Goal: Task Accomplishment & Management: Manage account settings

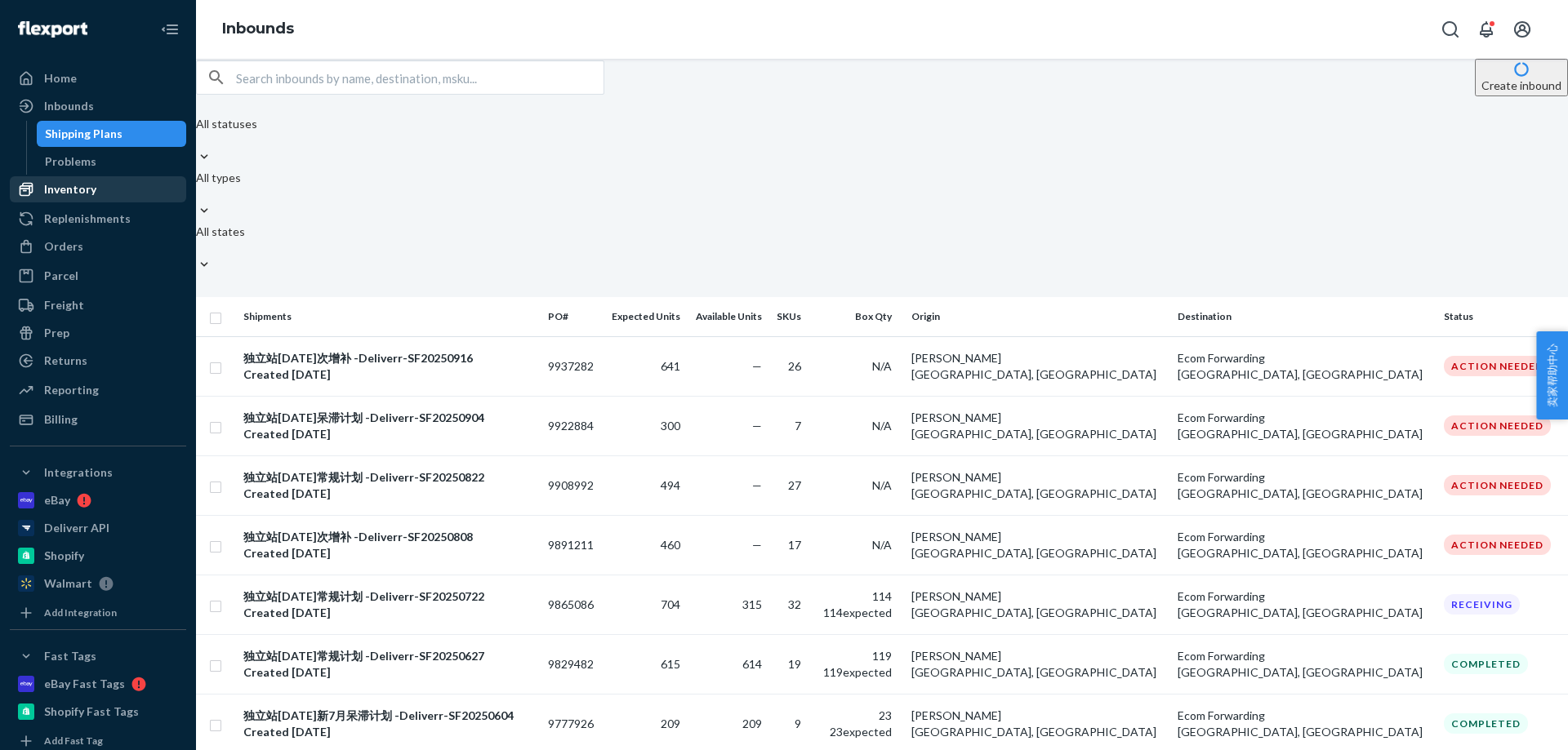
drag, startPoint x: 83, startPoint y: 206, endPoint x: 83, endPoint y: 194, distance: 12.0
click at [83, 206] on link "Replenishments" at bounding box center [98, 219] width 176 height 26
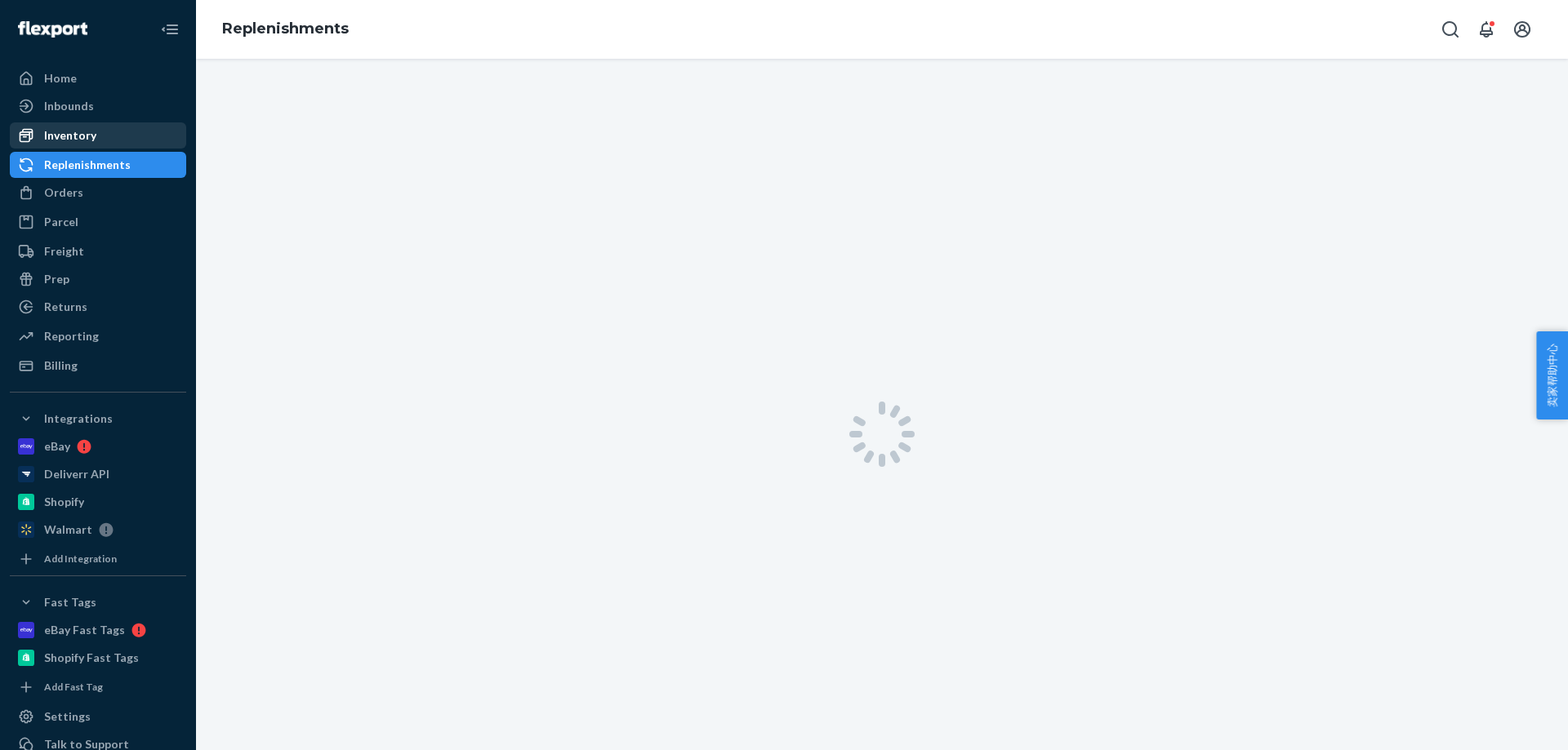
click at [83, 194] on ul "Home Inbounds Shipping Plans Problems Inventory Products Replenishments Orders …" at bounding box center [98, 222] width 176 height 314
click at [83, 130] on div "Inventory" at bounding box center [70, 135] width 52 height 16
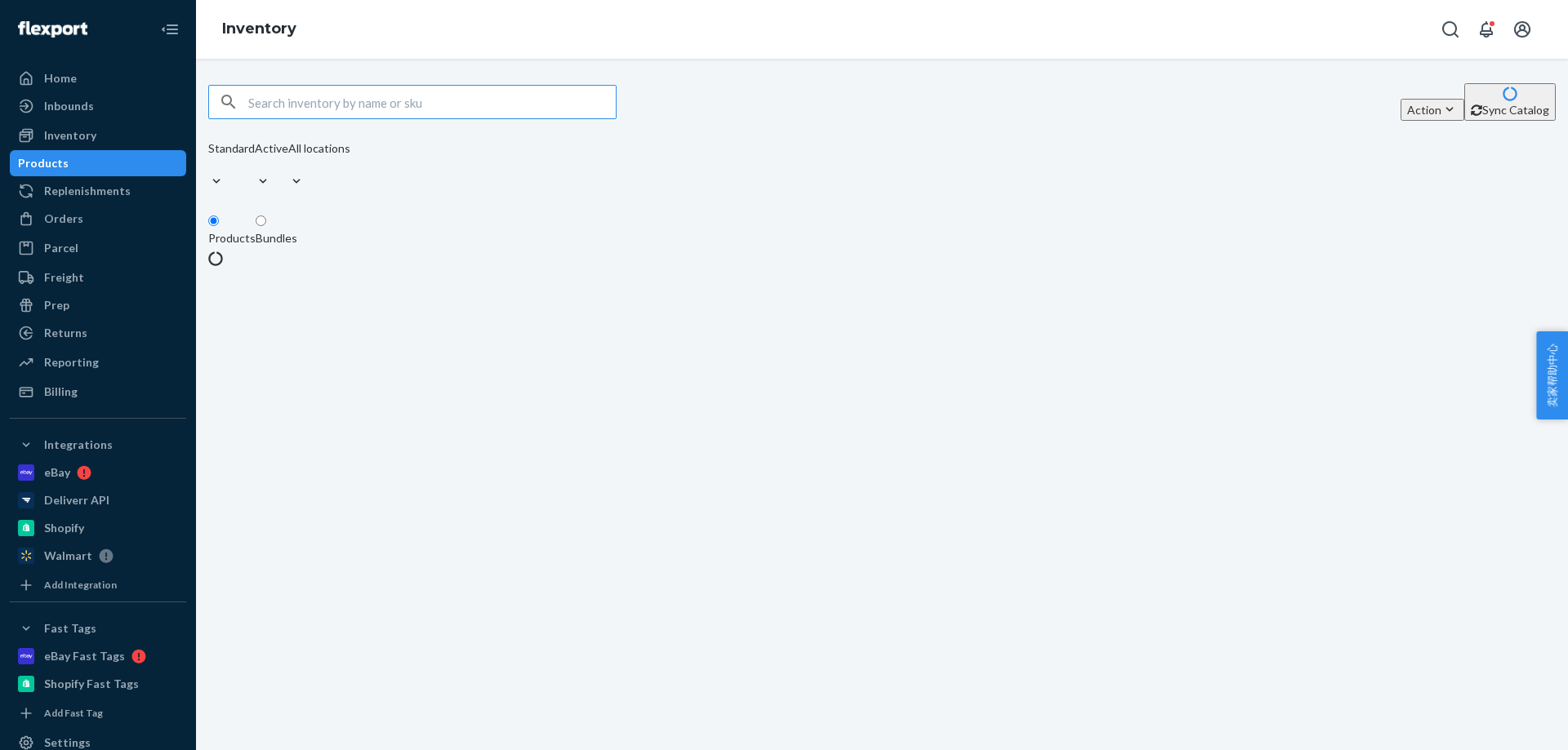
click at [446, 107] on input "text" at bounding box center [431, 102] width 368 height 33
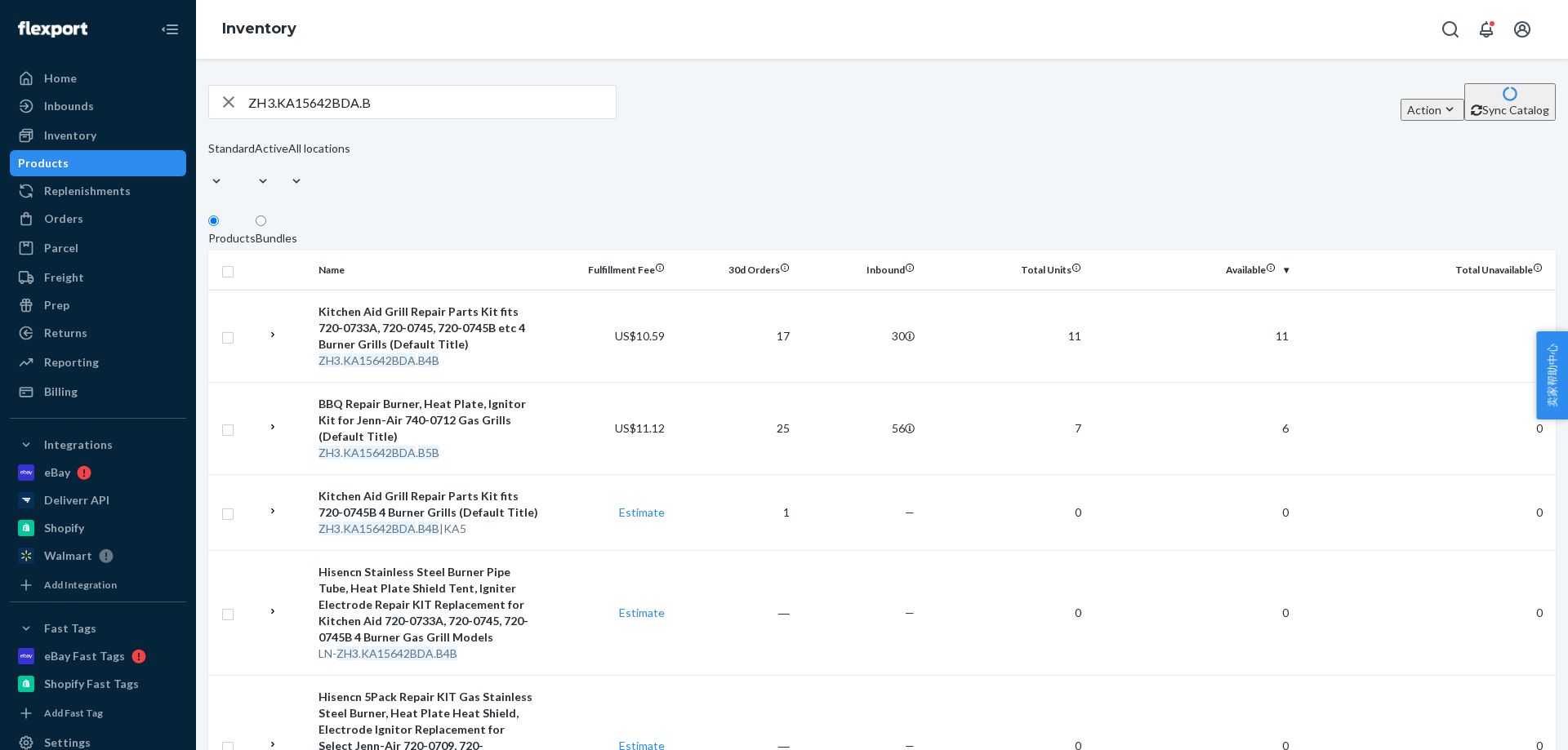
click at [351, 151] on div "Standard Active All locations" at bounding box center [279, 167] width 142 height 54
click at [351, 154] on div "Standard Active All locations" at bounding box center [279, 167] width 142 height 54
click at [476, 106] on input "ZH3.KA15642BDA.B" at bounding box center [431, 102] width 368 height 33
paste input "BP.91591PB.0"
type input "ZBP.91591PB.0"
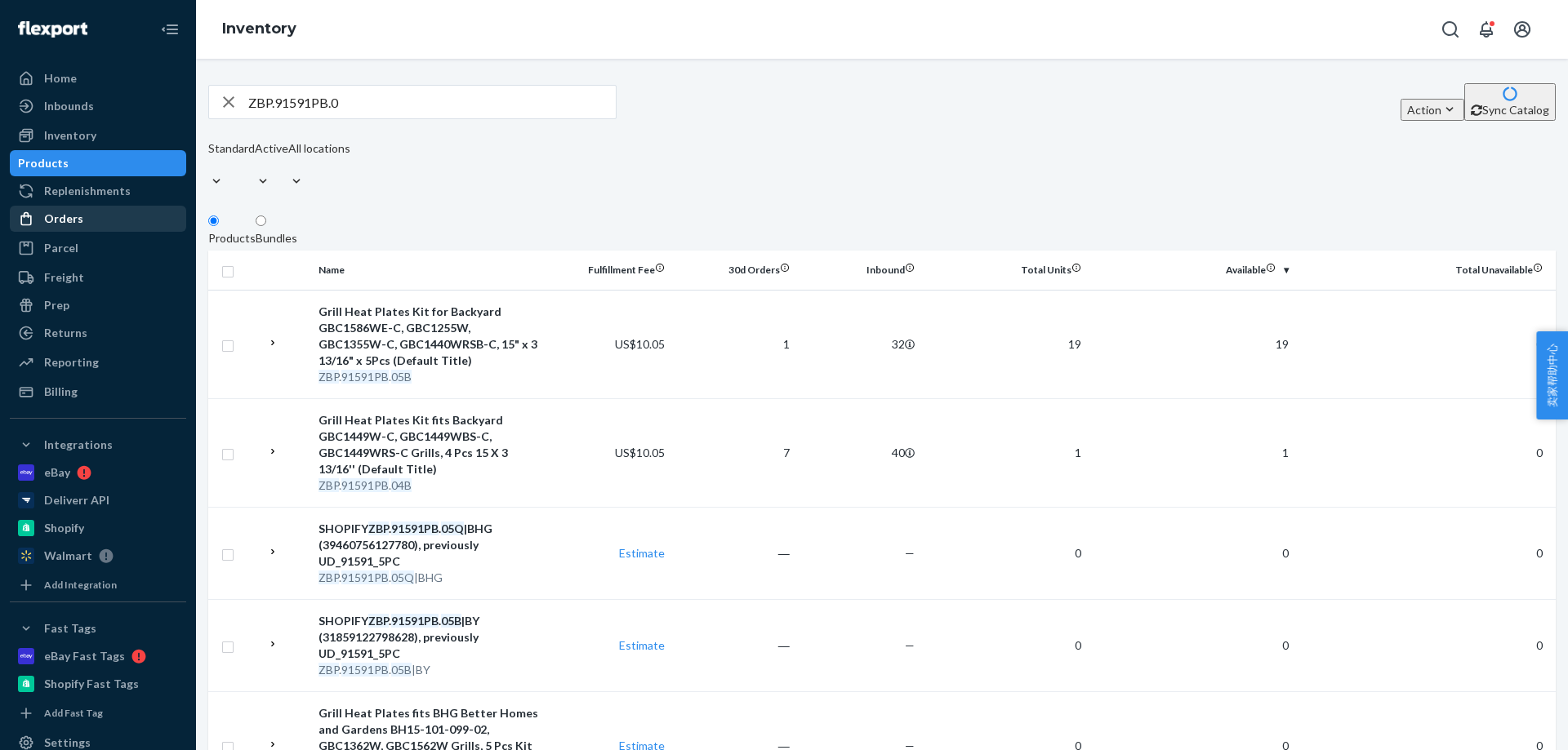
click at [98, 211] on div "Orders" at bounding box center [98, 218] width 173 height 23
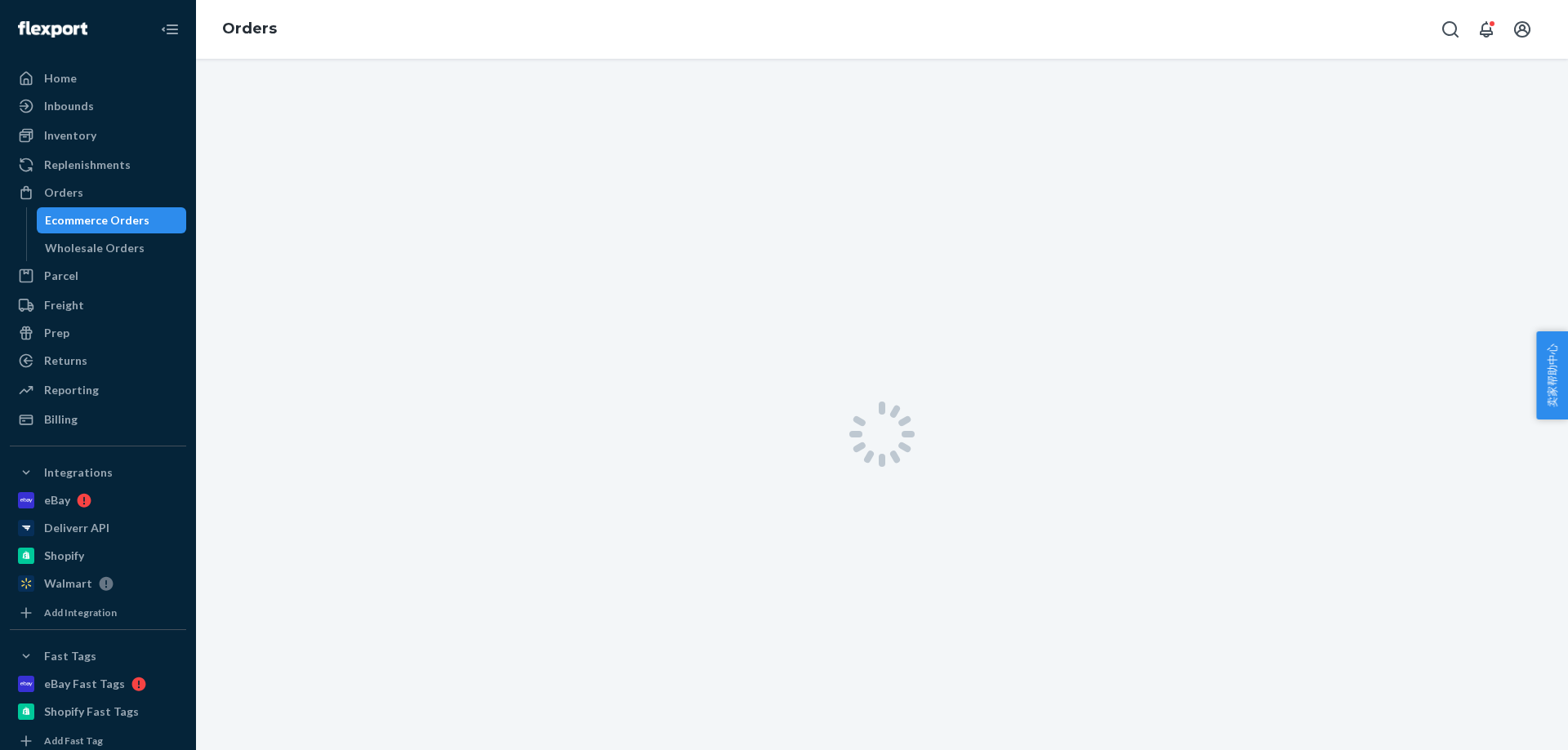
click at [323, 110] on div at bounding box center [882, 433] width 1372 height 750
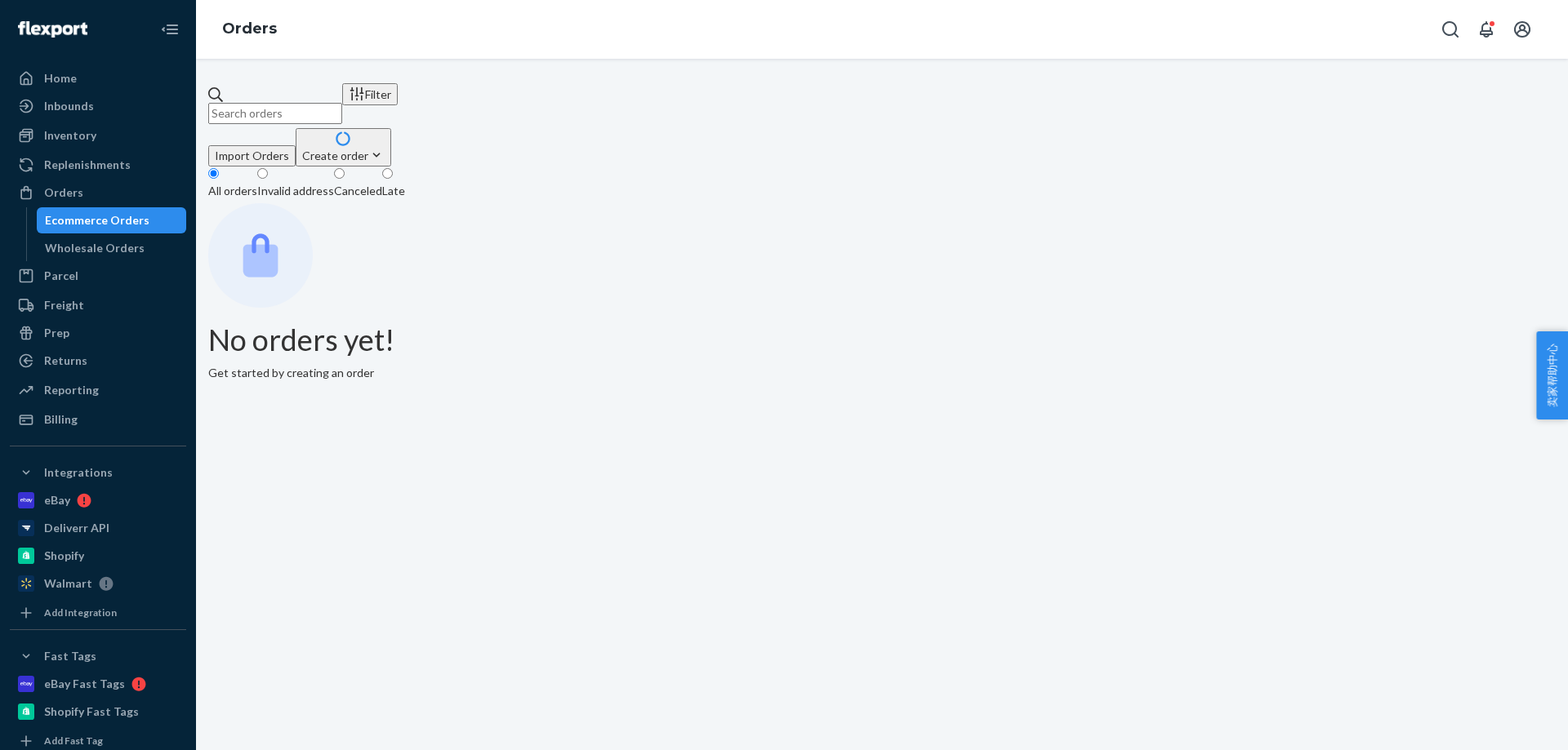
click at [323, 110] on input "text" at bounding box center [275, 113] width 133 height 21
paste input "[PERSON_NAME]"
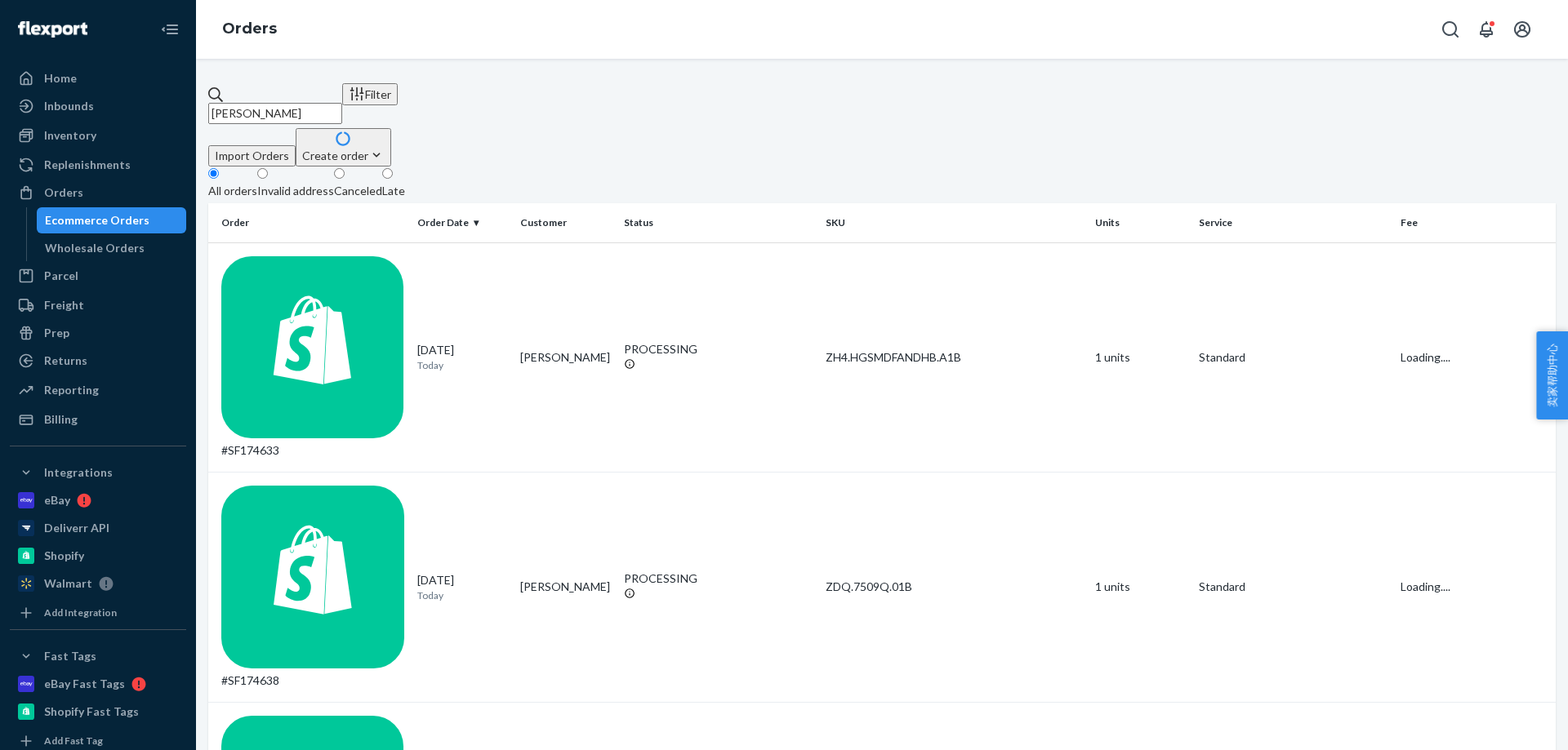
type input "[PERSON_NAME]"
drag, startPoint x: 340, startPoint y: 166, endPoint x: 308, endPoint y: 164, distance: 32.1
click at [334, 183] on div "Invalid address" at bounding box center [295, 191] width 77 height 16
click at [268, 168] on input "Invalid address" at bounding box center [262, 173] width 11 height 11
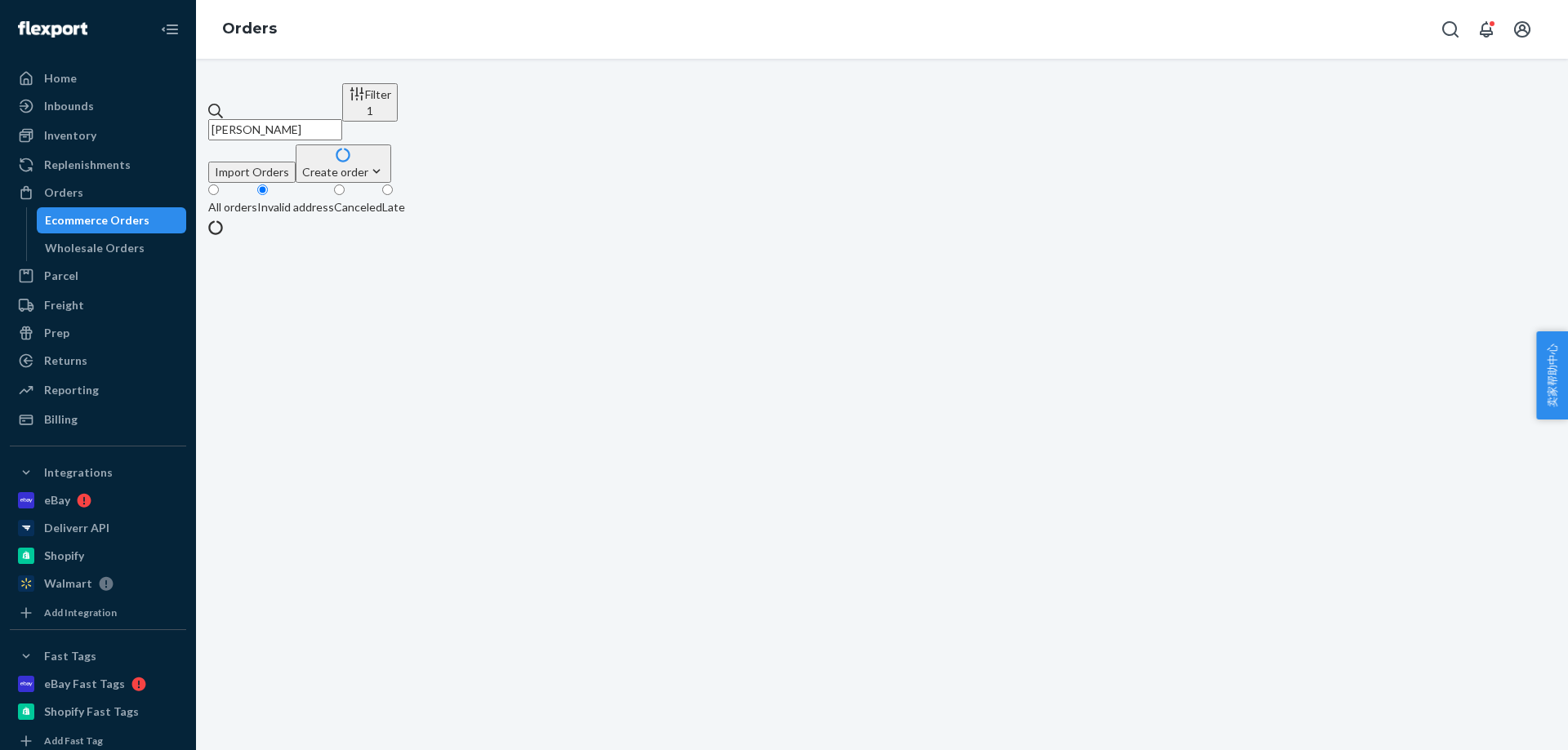
click at [257, 199] on div "All orders" at bounding box center [232, 207] width 49 height 16
click at [219, 184] on input "All orders" at bounding box center [213, 189] width 11 height 11
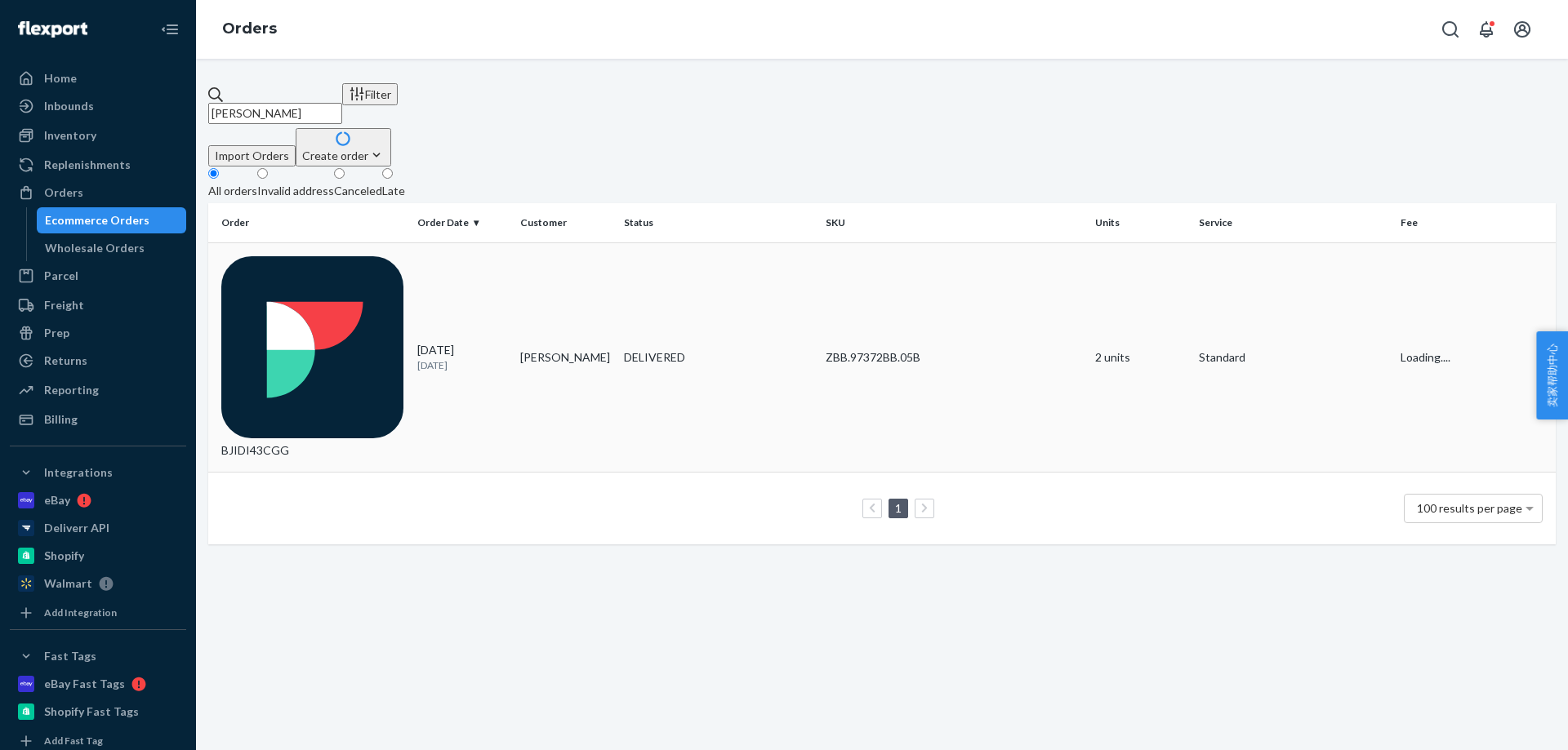
click at [653, 274] on td "DELIVERED" at bounding box center [718, 357] width 202 height 230
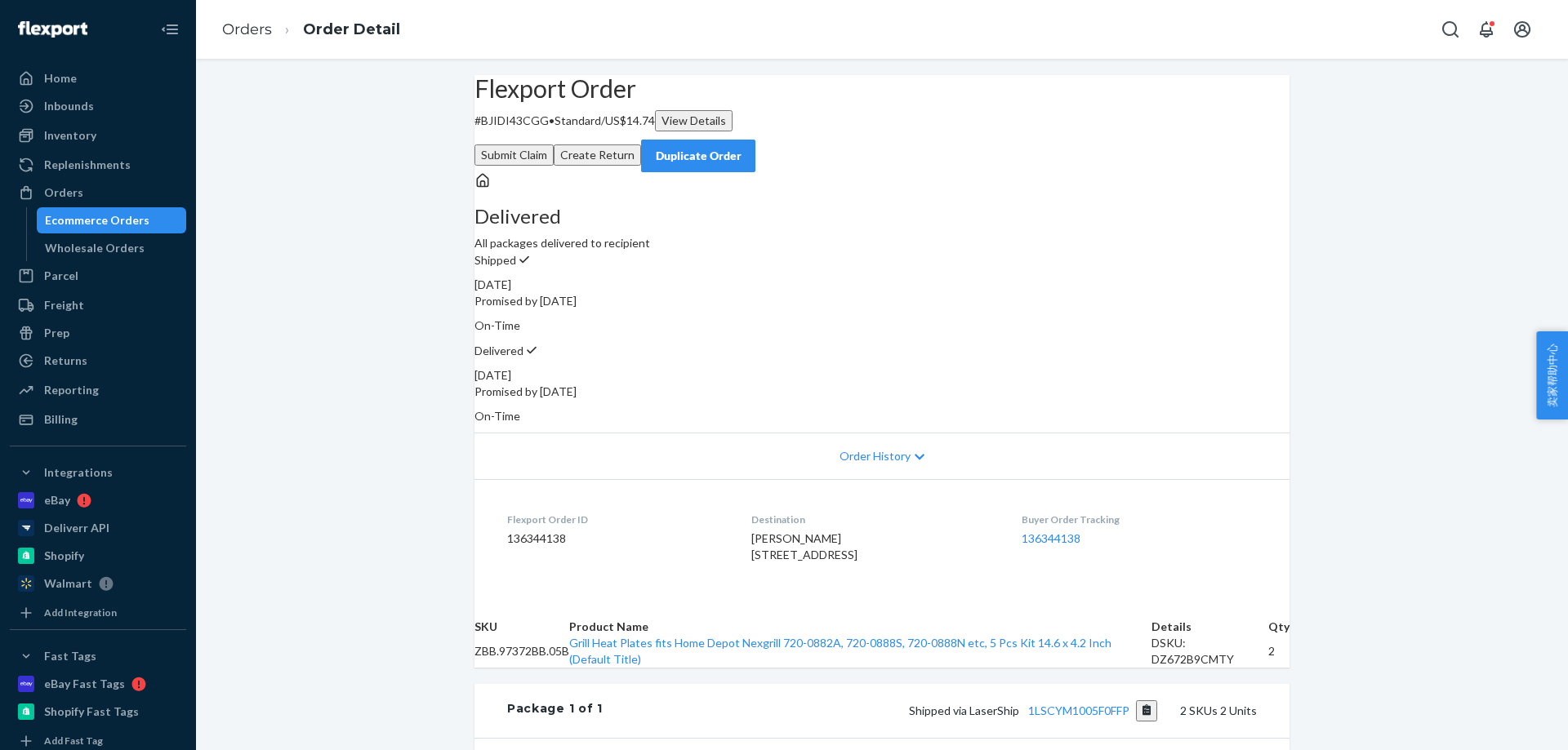
click at [641, 144] on button "Create Return" at bounding box center [598, 154] width 88 height 21
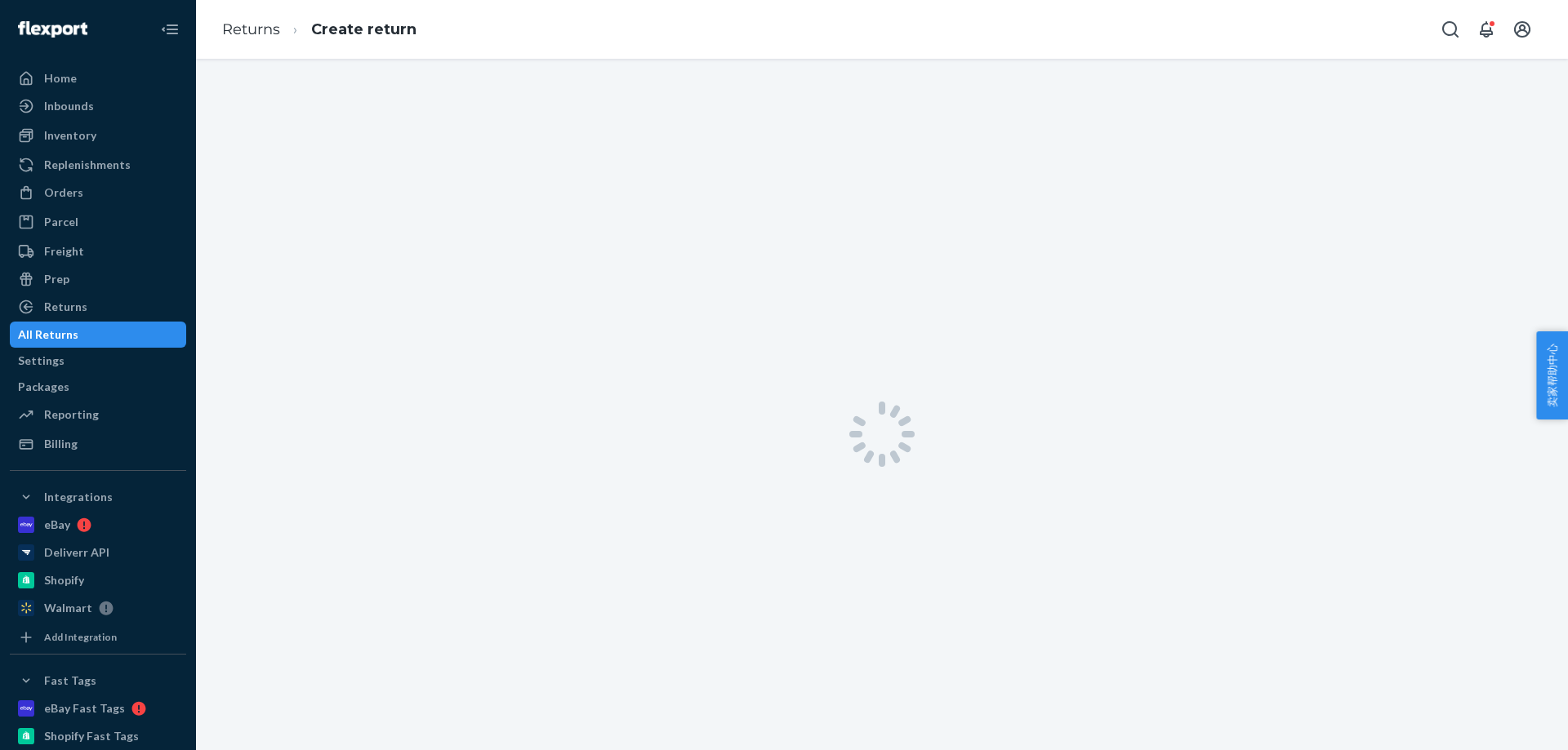
drag, startPoint x: 625, startPoint y: 728, endPoint x: 625, endPoint y: 749, distance: 21.0
click at [625, 746] on div at bounding box center [882, 433] width 1372 height 750
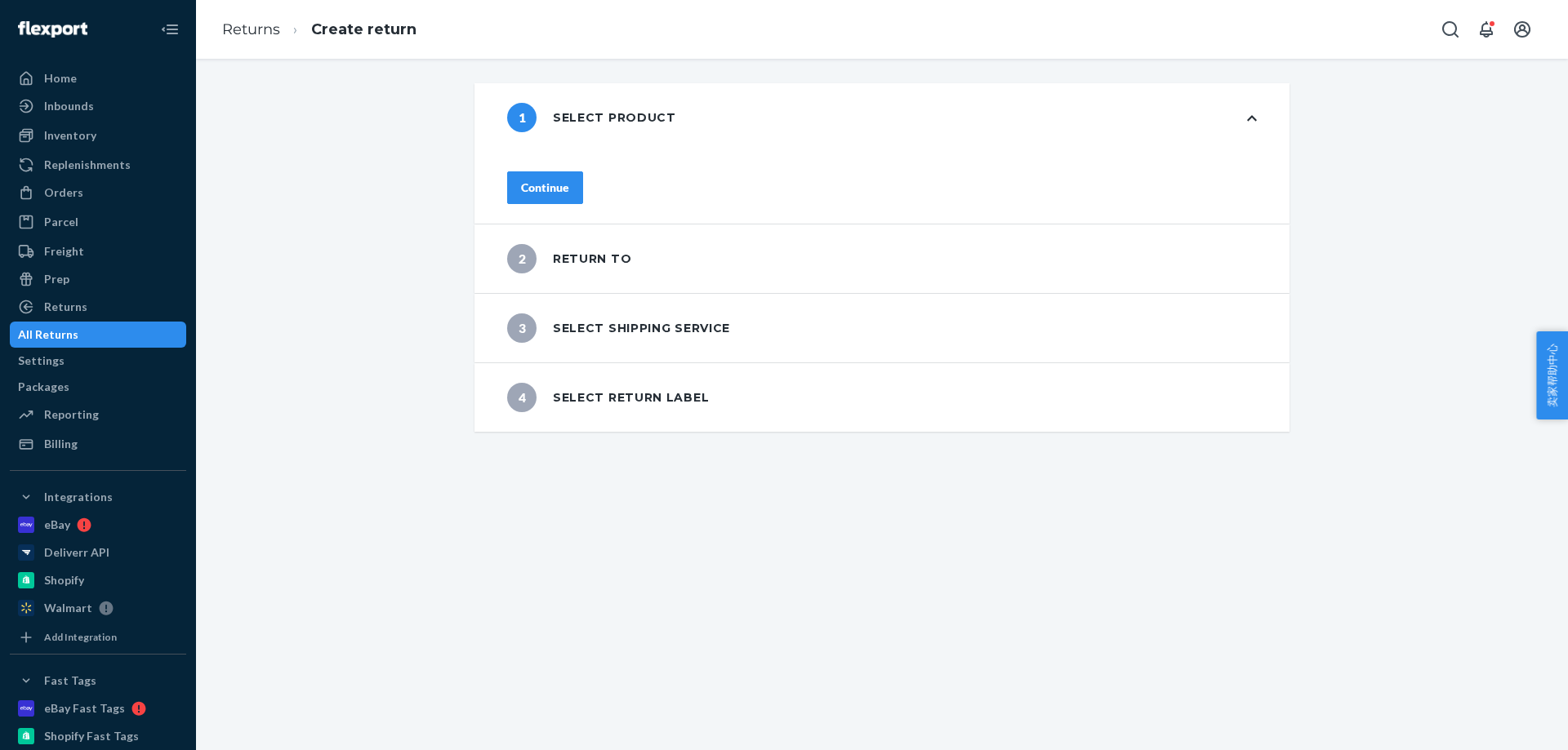
click at [583, 180] on button "Continue" at bounding box center [545, 187] width 76 height 33
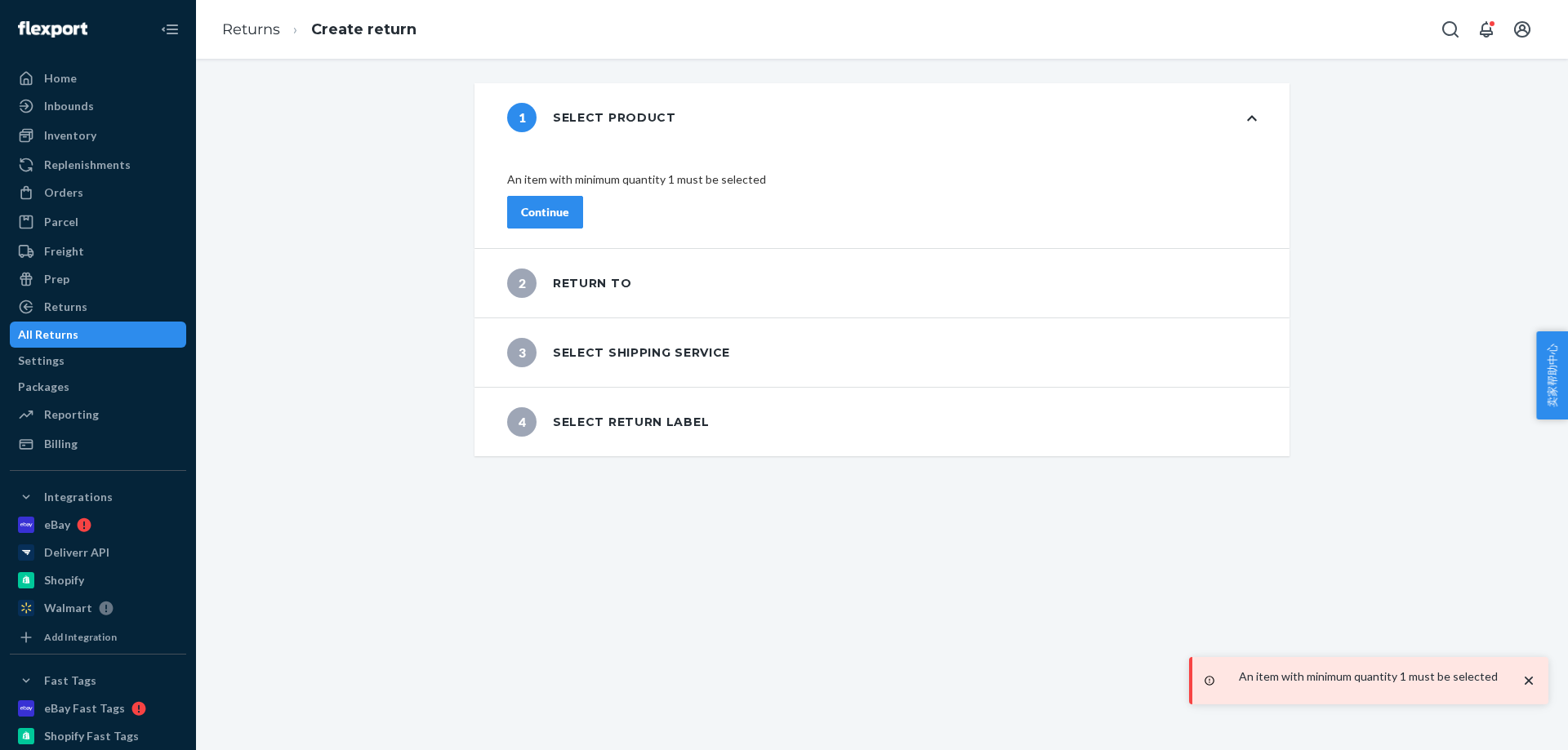
click at [343, 271] on div "1 Select product An item with minimum quantity 1 must be selected Continue 2 Re…" at bounding box center [882, 270] width 1348 height 374
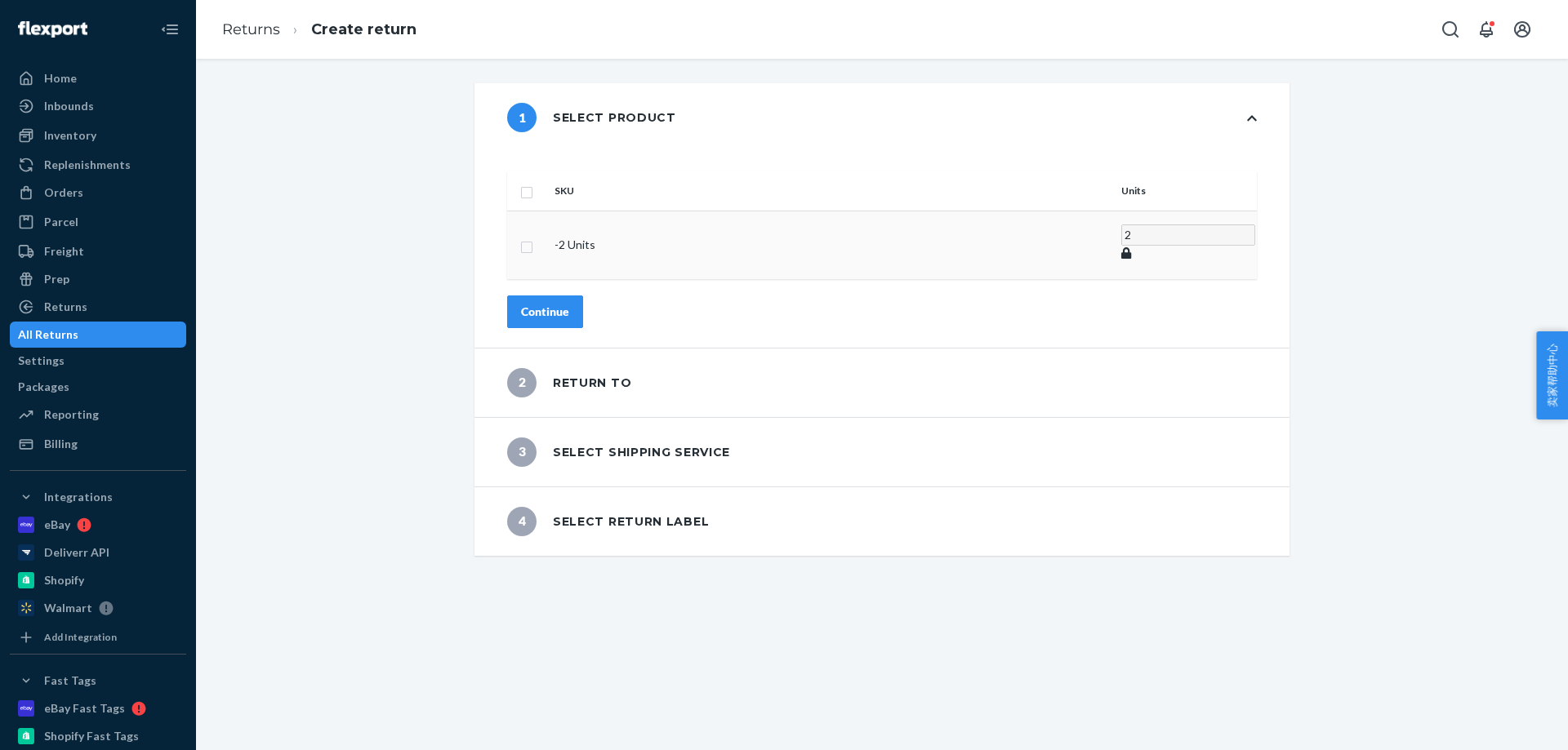
click at [533, 237] on input "checkbox" at bounding box center [526, 245] width 13 height 17
checkbox input "true"
click at [569, 299] on div "Continue" at bounding box center [545, 307] width 48 height 16
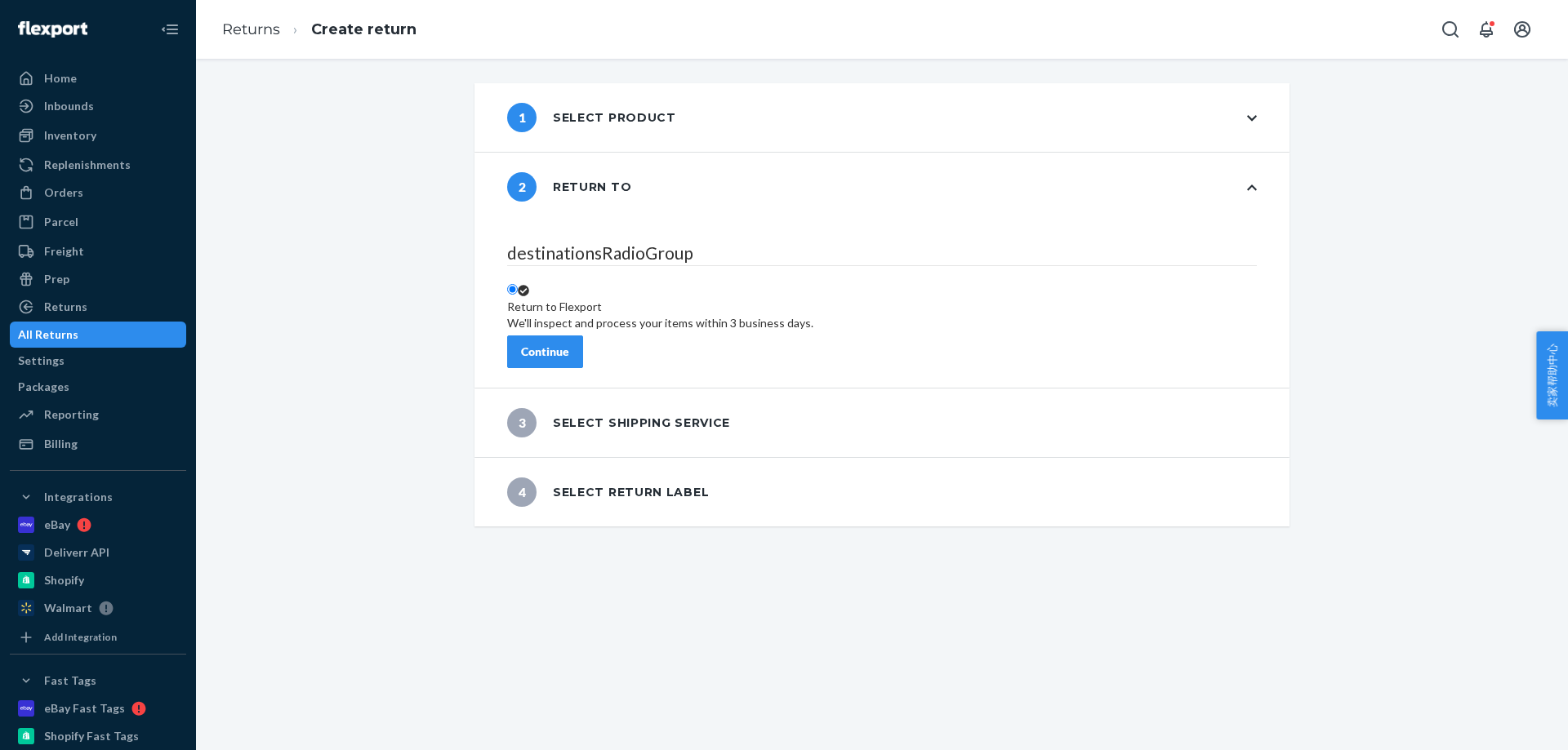
click at [569, 349] on div "Continue" at bounding box center [545, 352] width 48 height 16
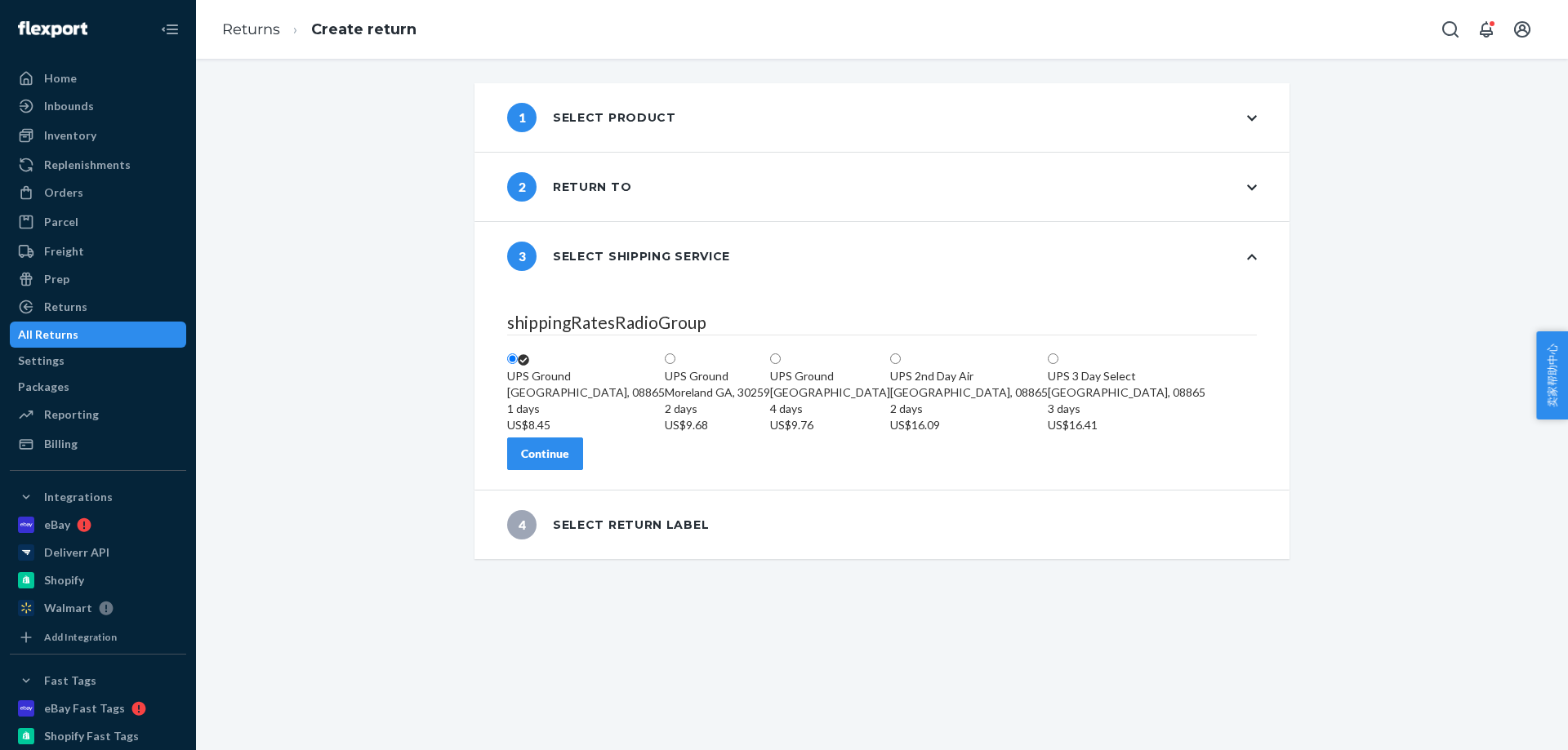
click at [583, 470] on button "Continue" at bounding box center [545, 453] width 76 height 33
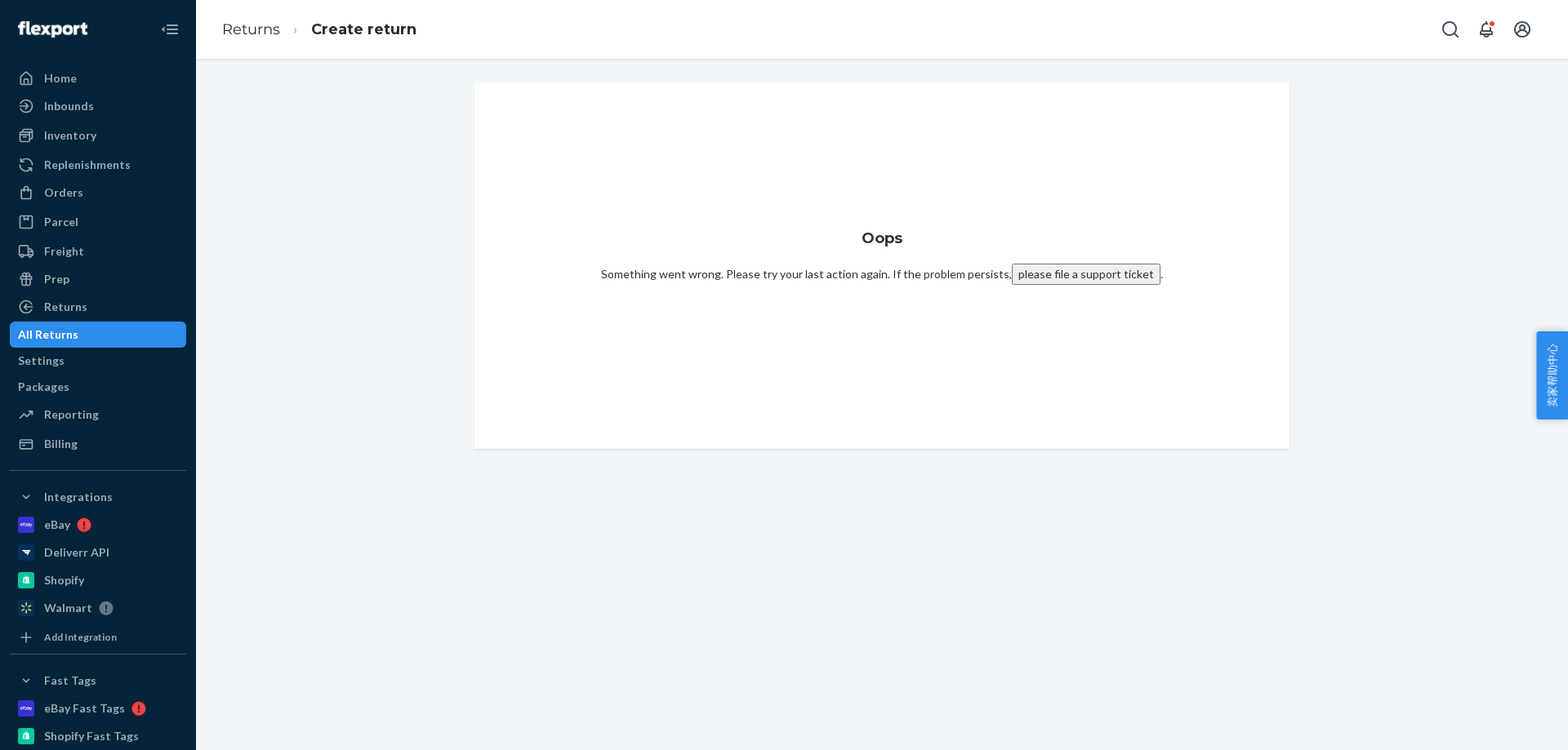
click at [1109, 496] on div "Oops Something went wrong. Please try your last action again. If the problem pe…" at bounding box center [882, 404] width 1372 height 691
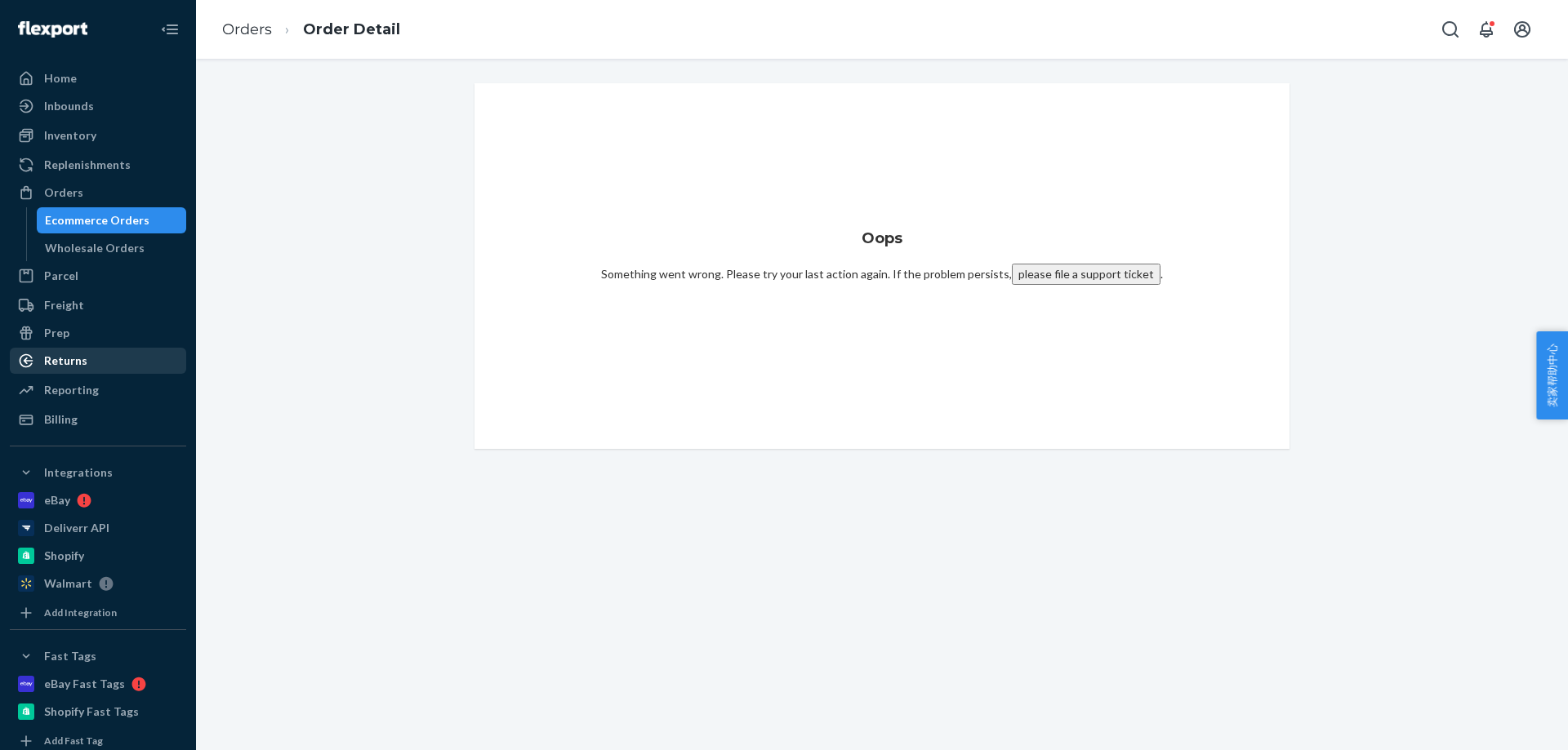
click at [98, 367] on div "Returns" at bounding box center [98, 361] width 173 height 23
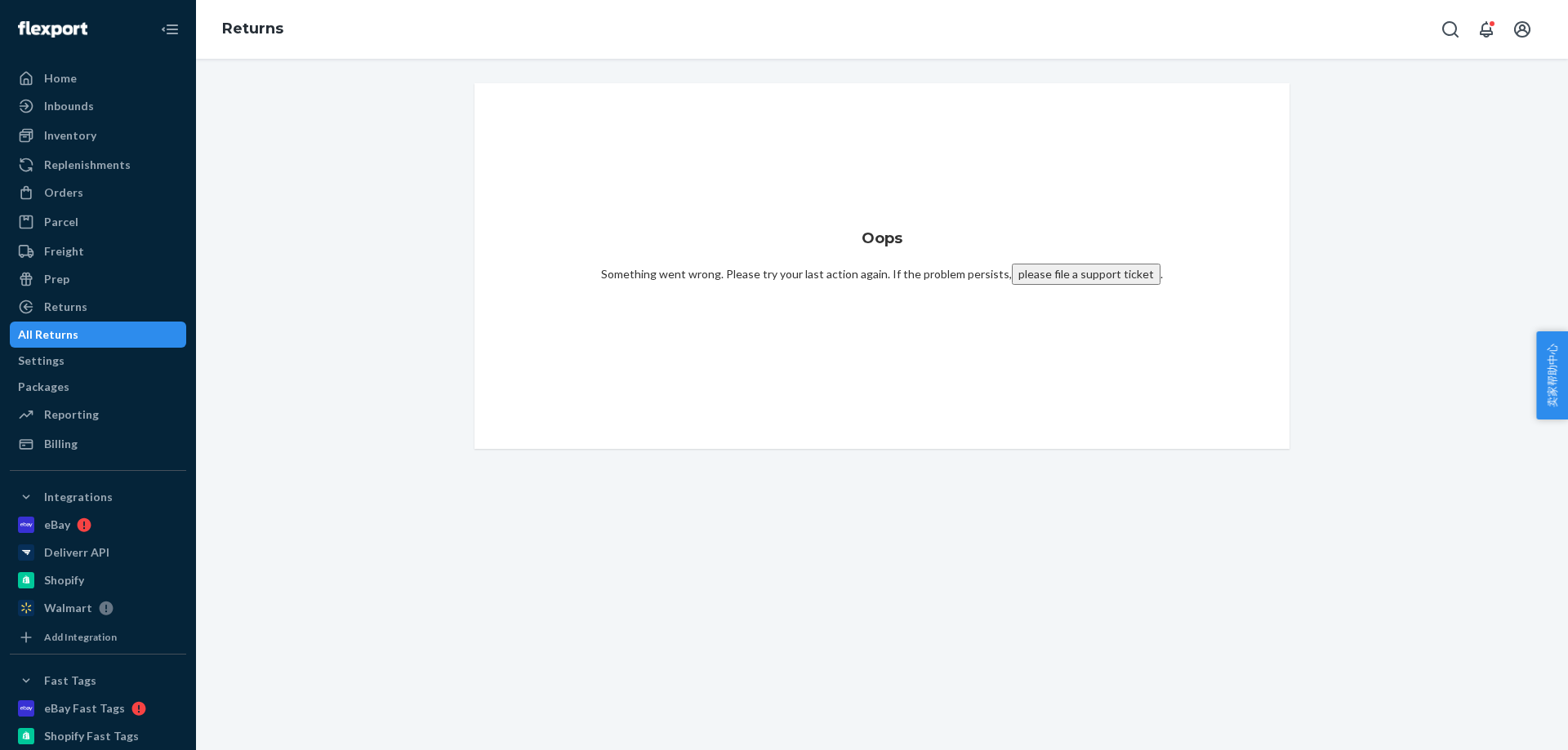
click at [79, 333] on div "All Returns" at bounding box center [48, 335] width 61 height 16
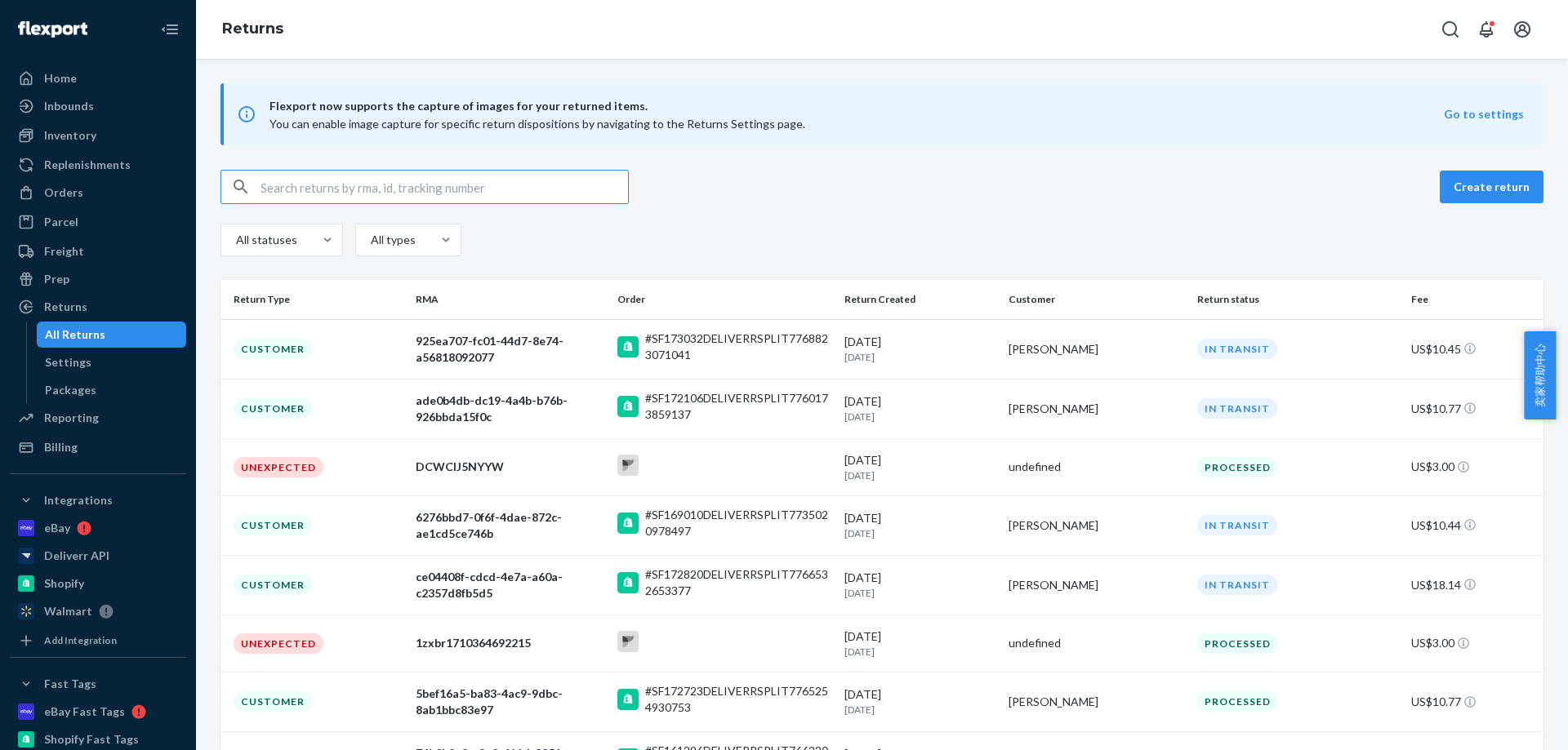
click at [460, 197] on input "text" at bounding box center [443, 186] width 368 height 33
paste input "BJIDI43CGG"
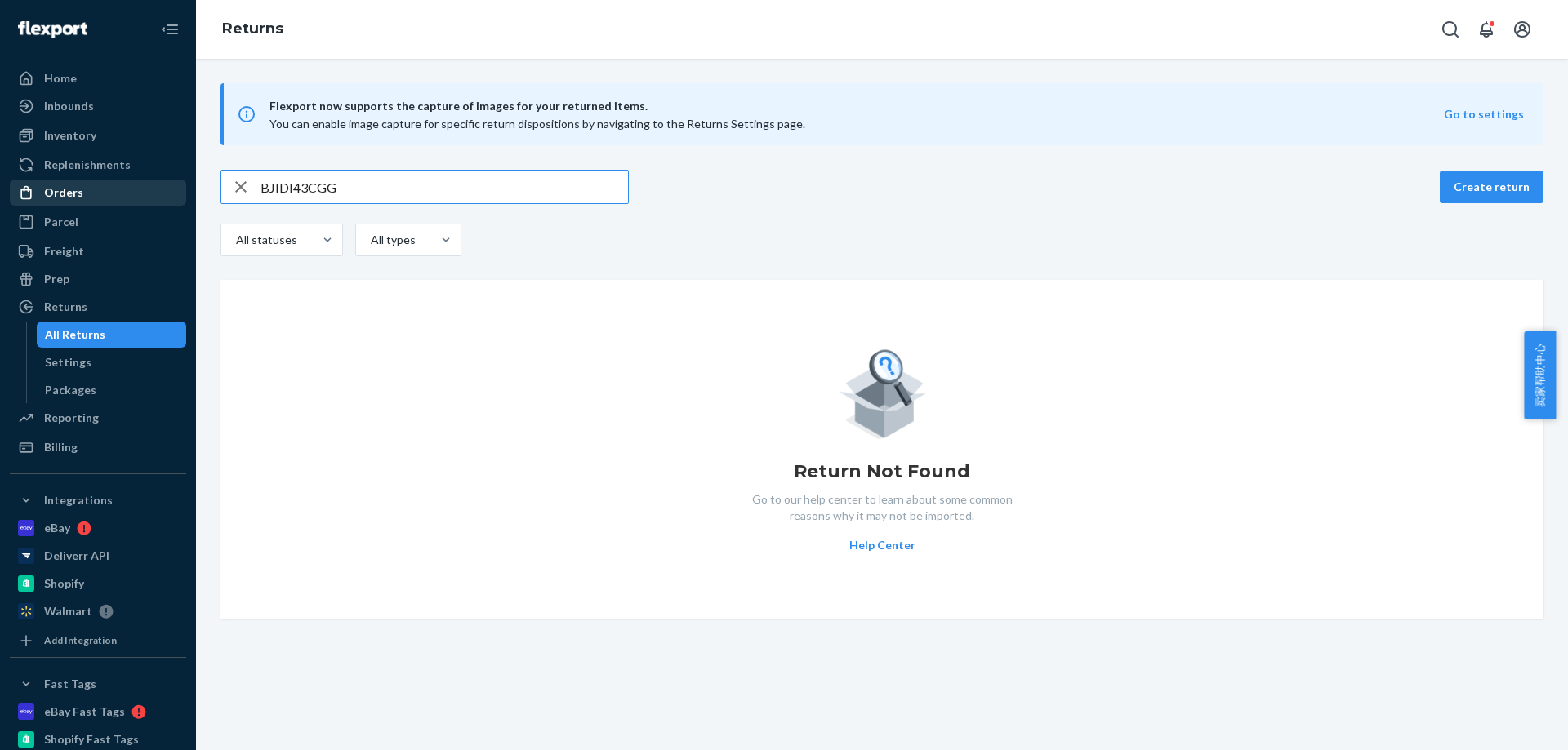
type input "BJIDI43CGG"
click at [73, 189] on div "Orders" at bounding box center [63, 192] width 39 height 16
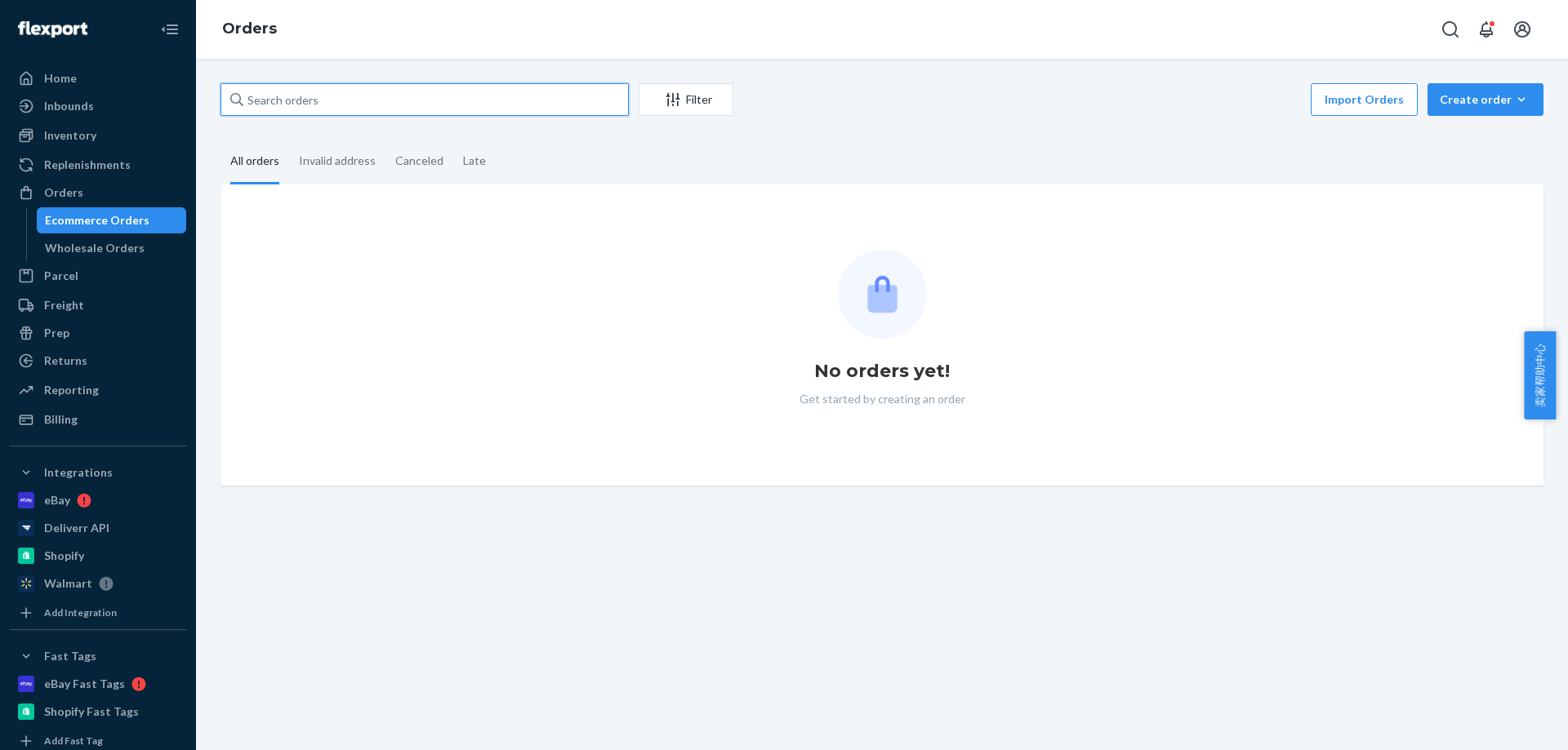
click at [365, 102] on input "text" at bounding box center [424, 100] width 408 height 33
paste input "BJIDI43CGG"
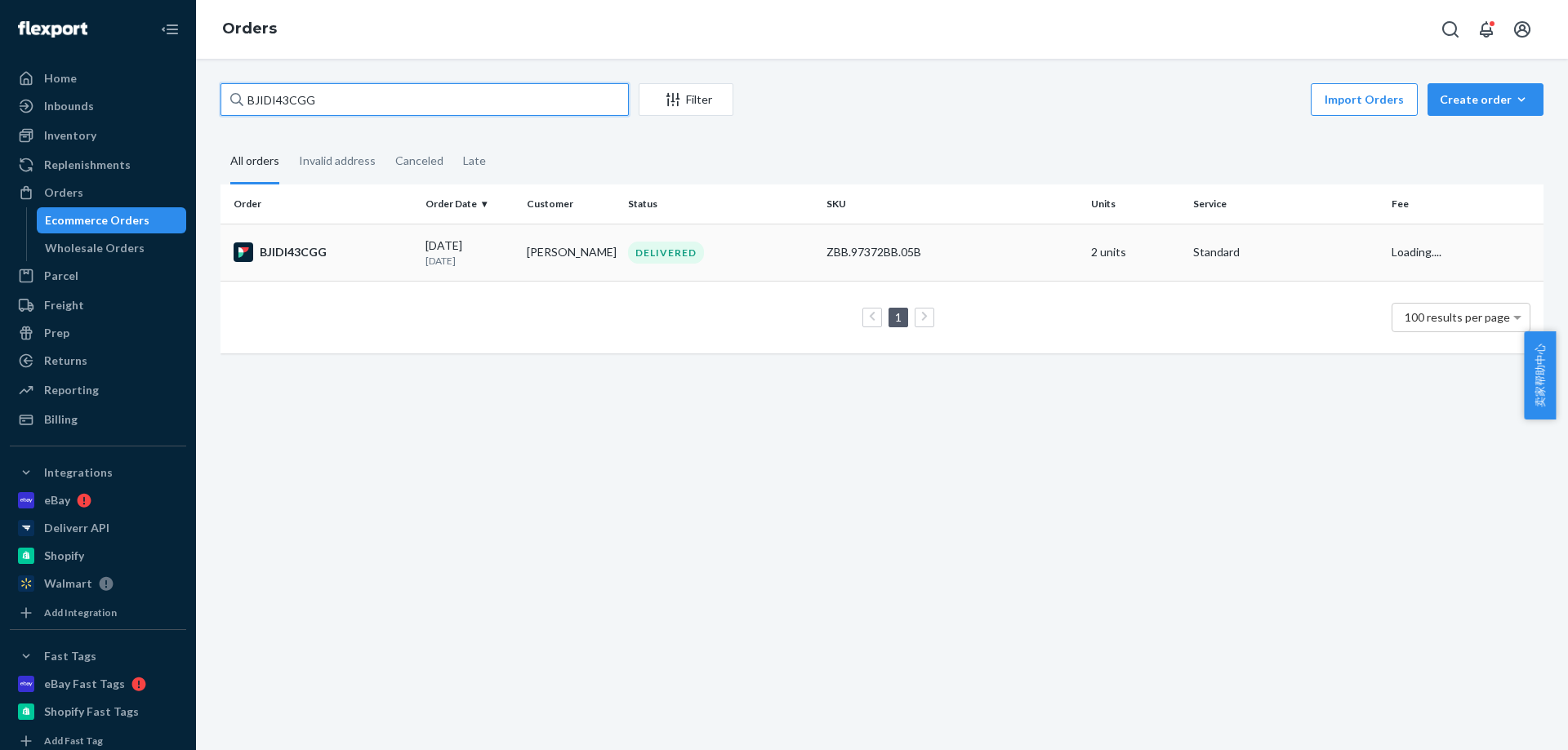
type input "BJIDI43CGG"
click at [409, 247] on div "BJIDI43CGG" at bounding box center [323, 252] width 179 height 20
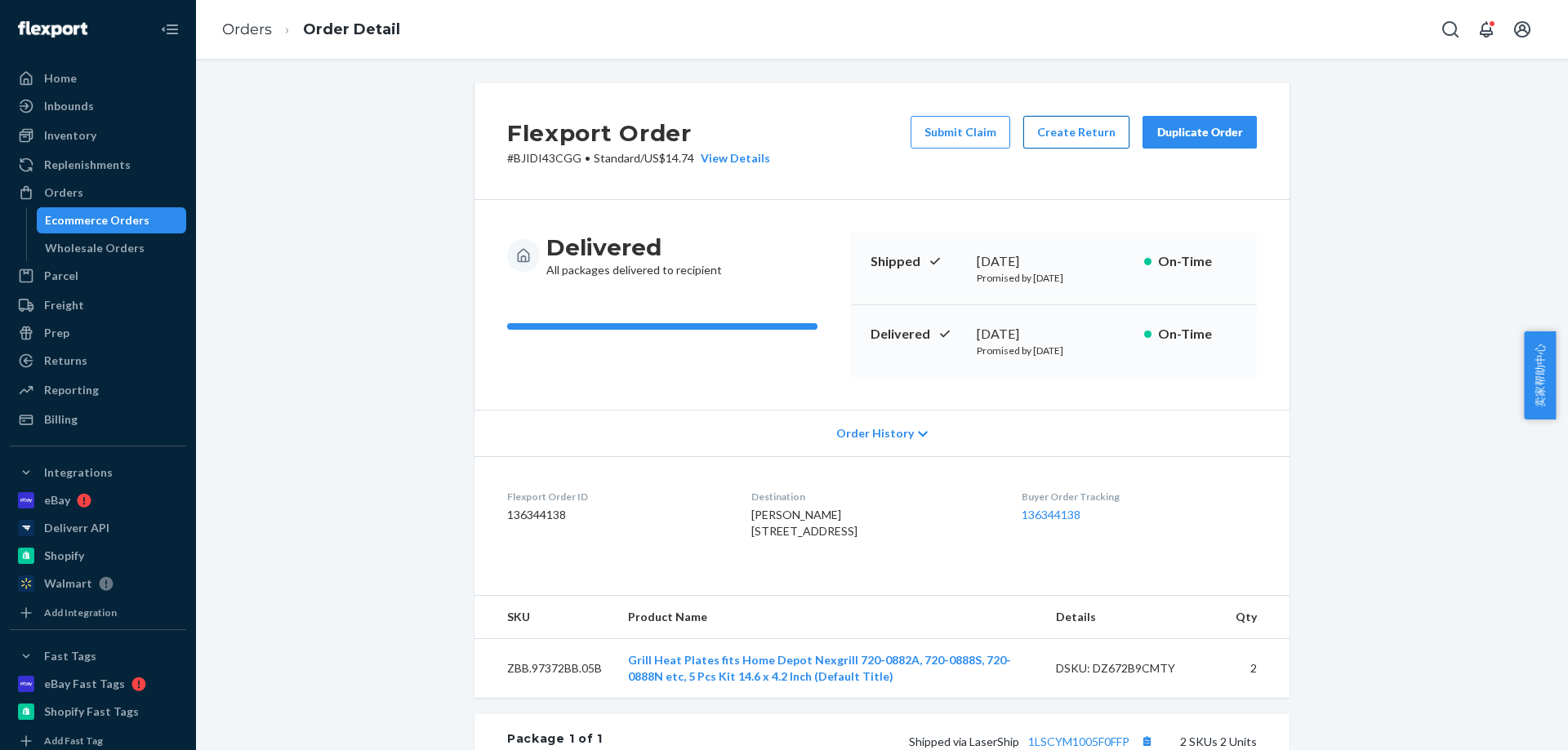
click at [1070, 124] on button "Create Return" at bounding box center [1076, 131] width 107 height 33
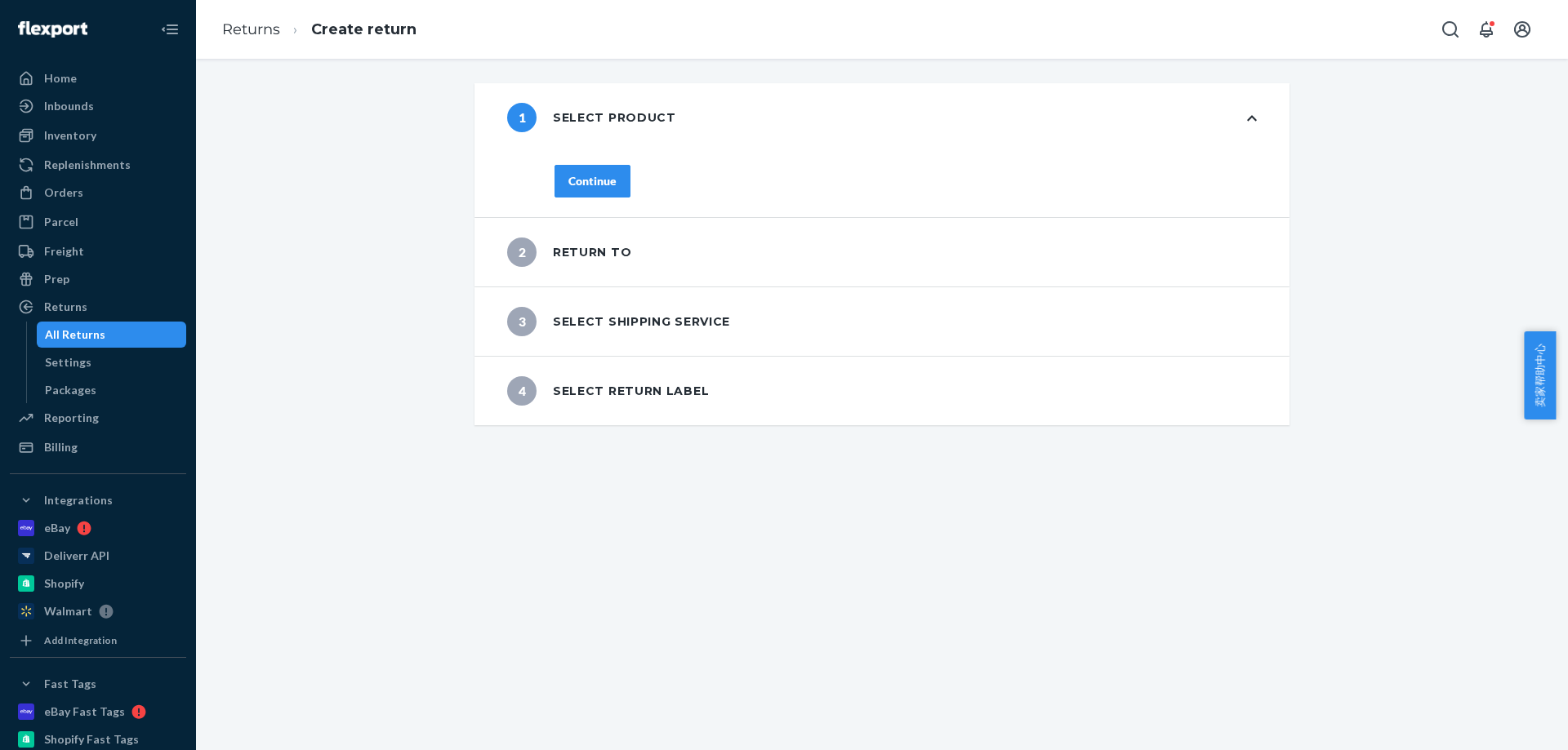
click at [608, 192] on button "Continue" at bounding box center [593, 181] width 76 height 33
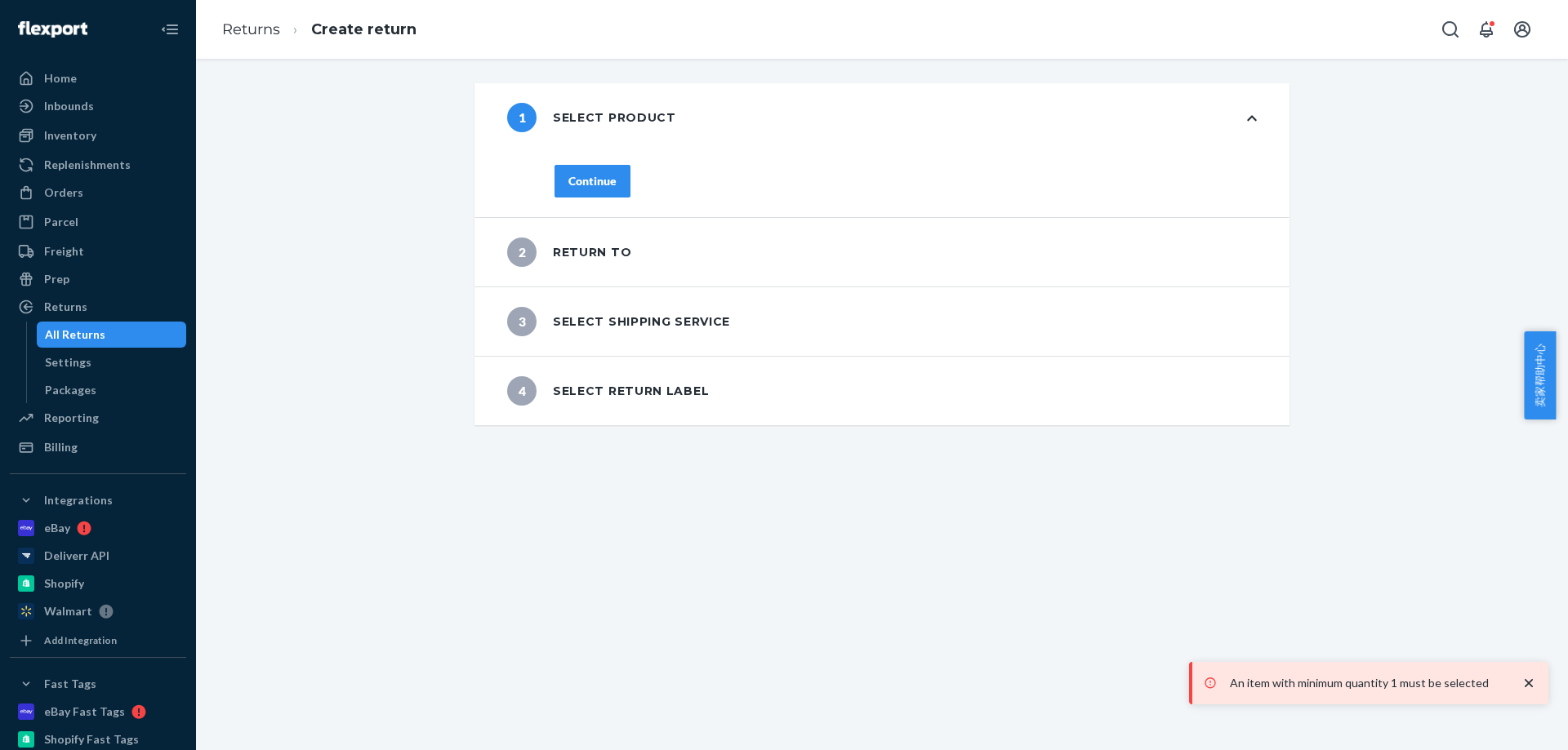
click at [1395, 62] on div "1 Select product Continue 2 Return to 3 Select shipping service 4 Select return…" at bounding box center [882, 404] width 1372 height 691
click at [1352, 149] on div "1 Select product Continue 2 Return to 3 Select shipping service 4 Select return…" at bounding box center [882, 254] width 1348 height 342
click at [376, 309] on div "1 Select product Continue 2 Return to 3 Select shipping service 4 Select return…" at bounding box center [882, 254] width 1348 height 342
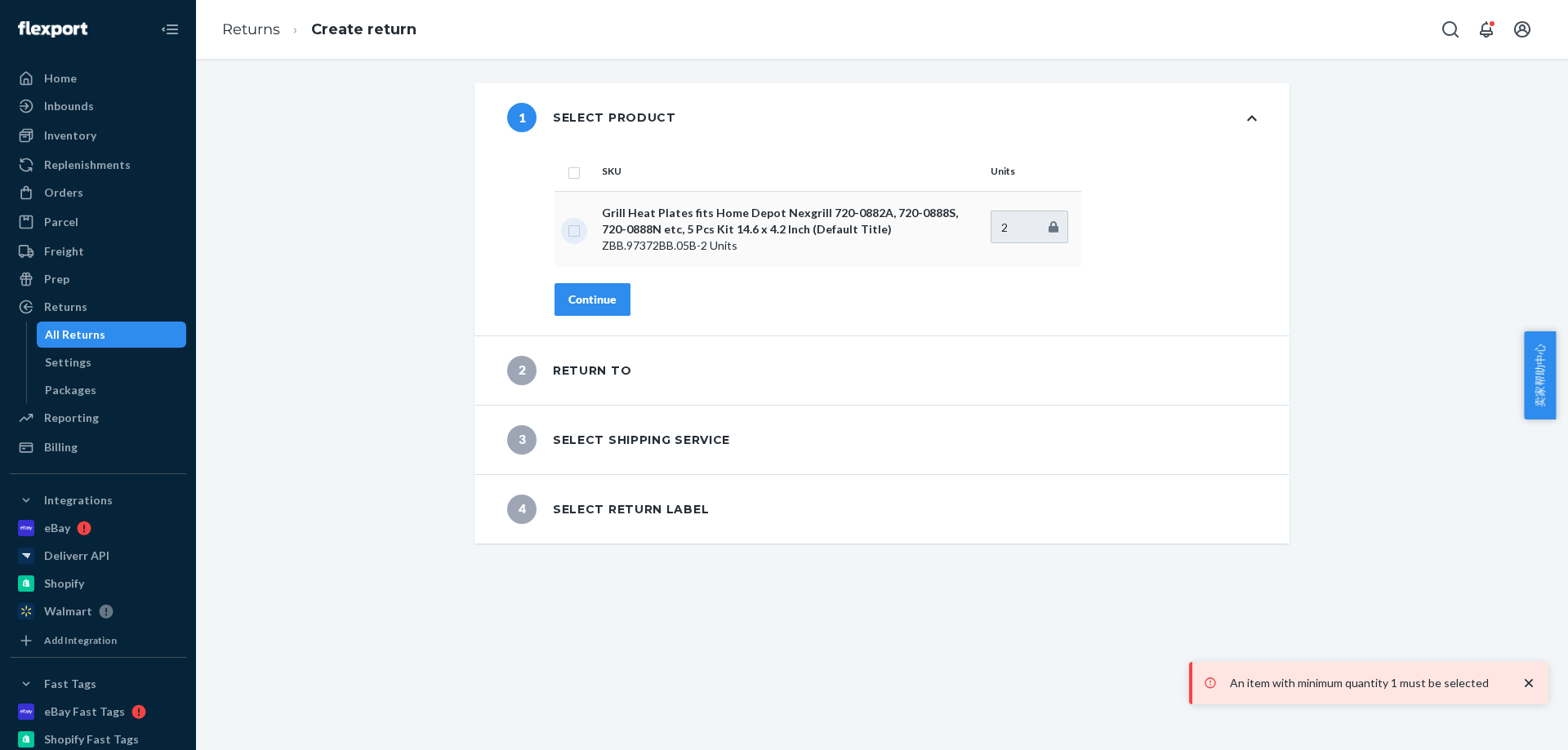
click at [568, 233] on input "checkbox" at bounding box center [574, 228] width 13 height 17
checkbox input "true"
click at [582, 310] on button "Continue" at bounding box center [593, 299] width 76 height 33
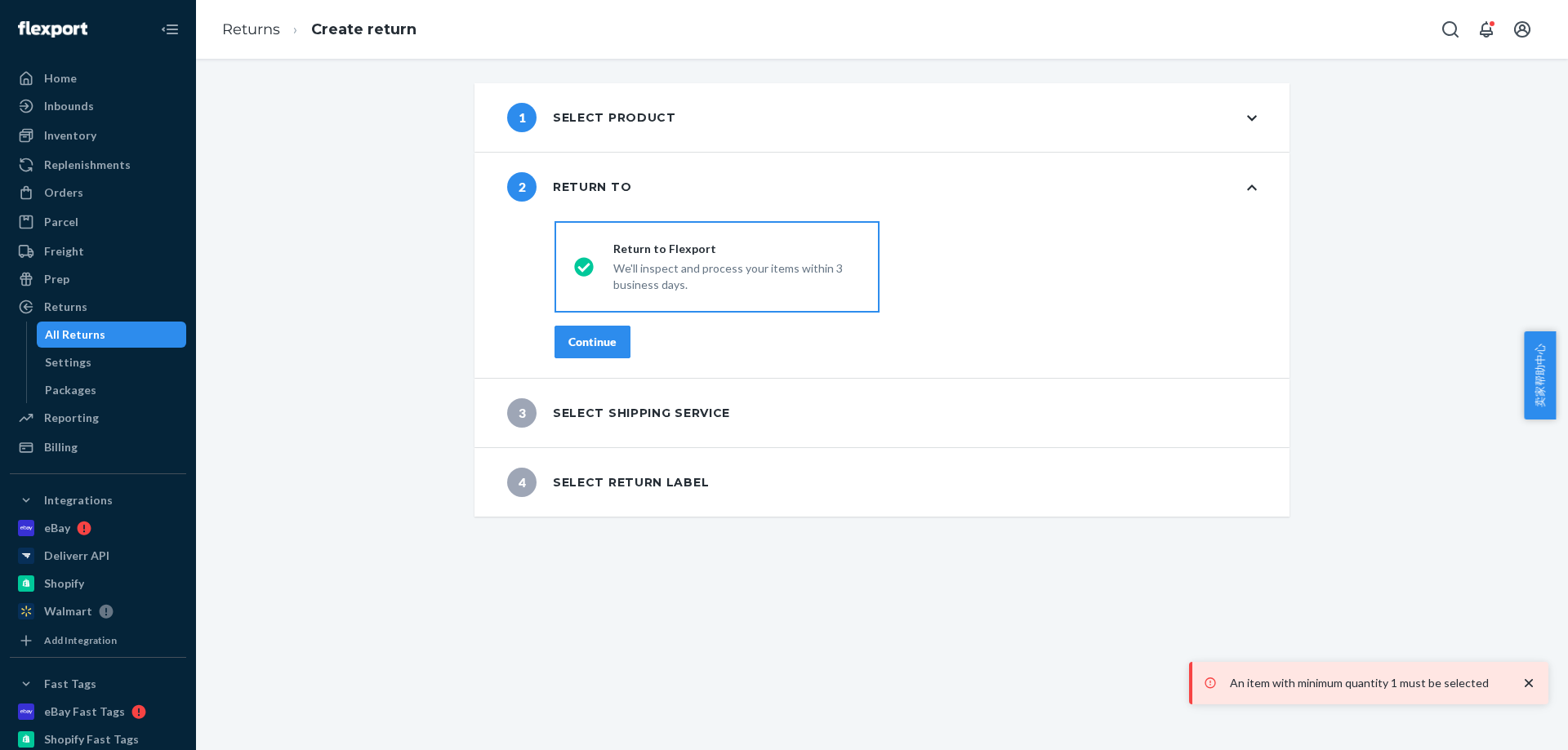
click at [591, 346] on div "Continue" at bounding box center [593, 342] width 48 height 16
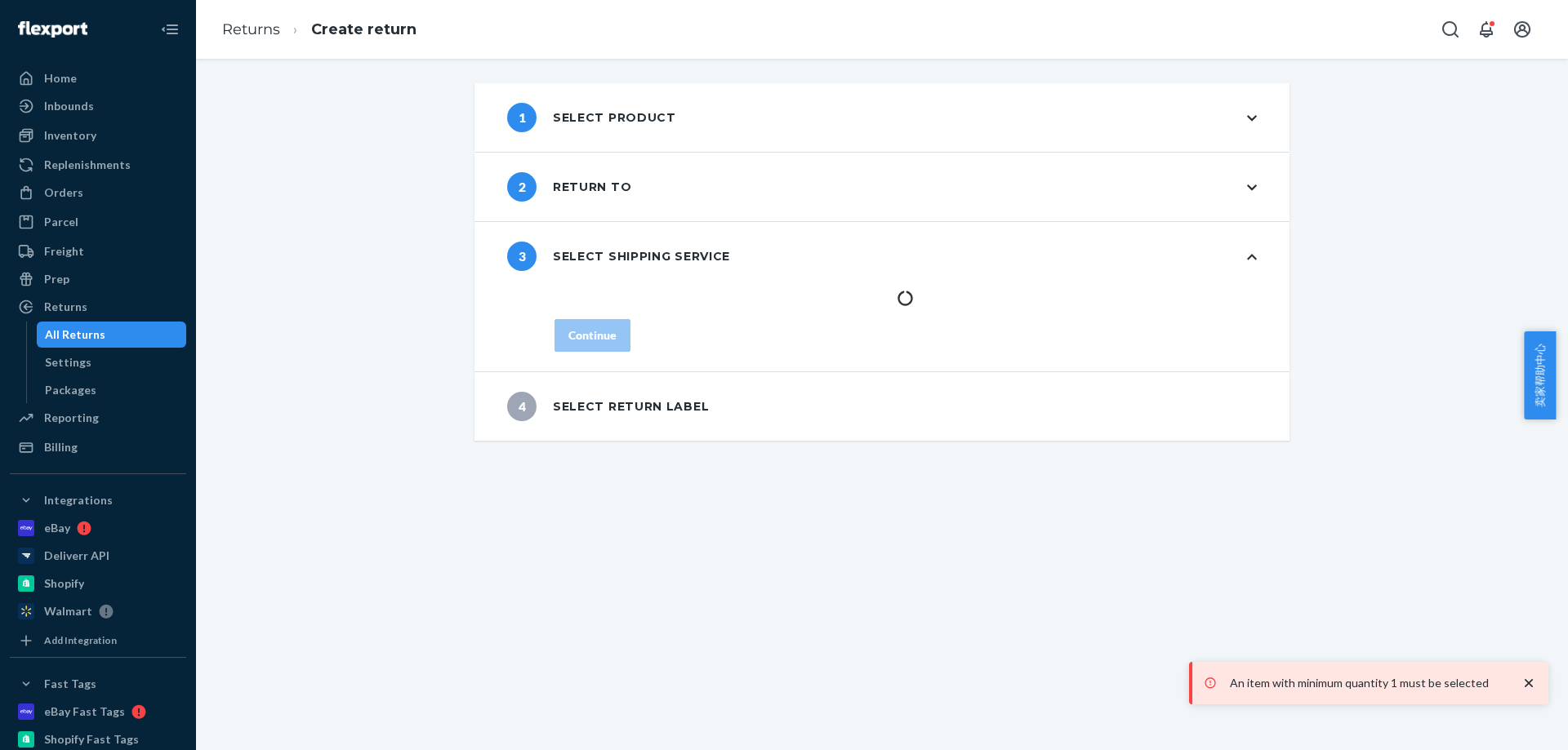
click at [1386, 364] on div "1 Select product 2 Return to 3 Select shipping service Continue 4 Select return…" at bounding box center [882, 262] width 1348 height 358
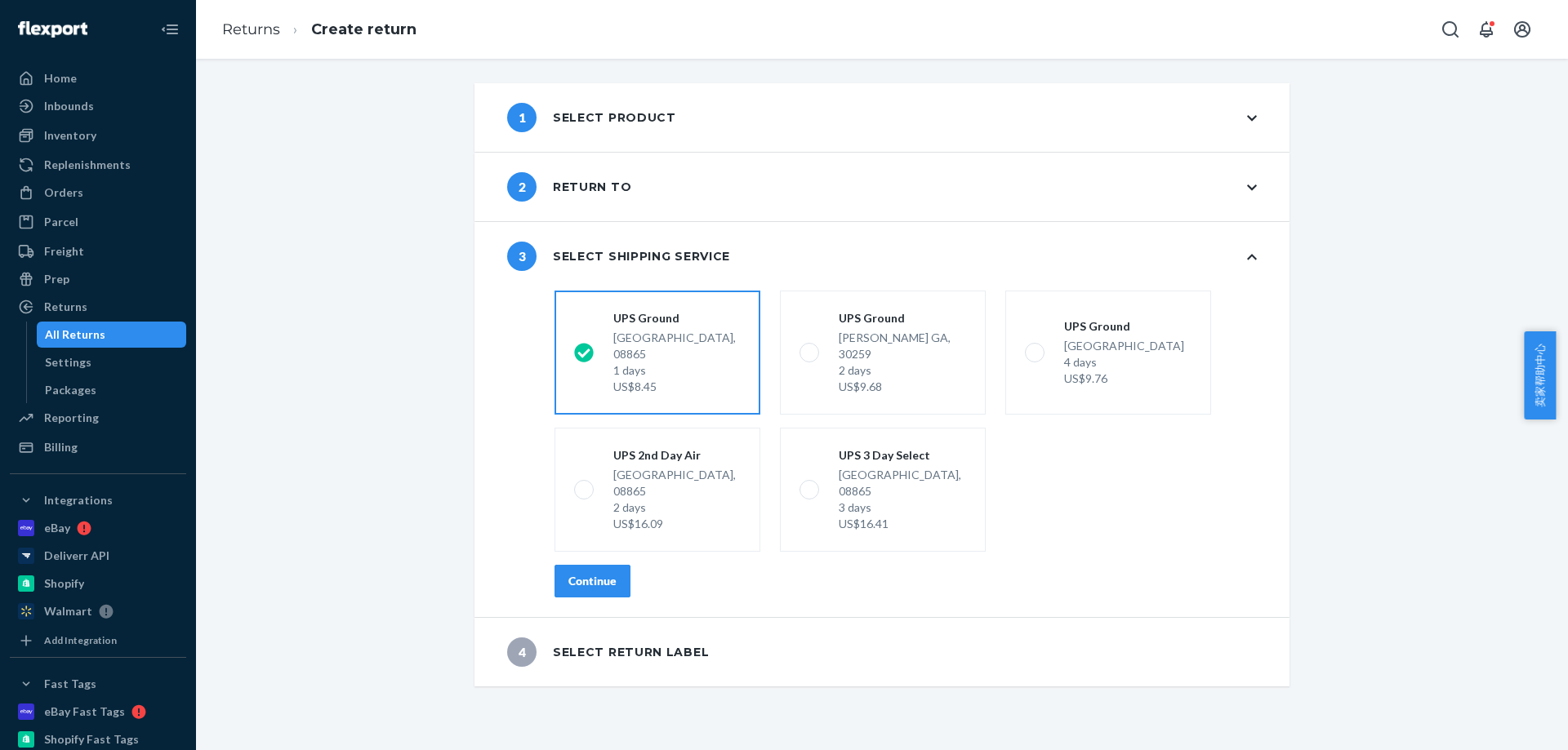
click at [579, 573] on div "Continue" at bounding box center [593, 581] width 48 height 16
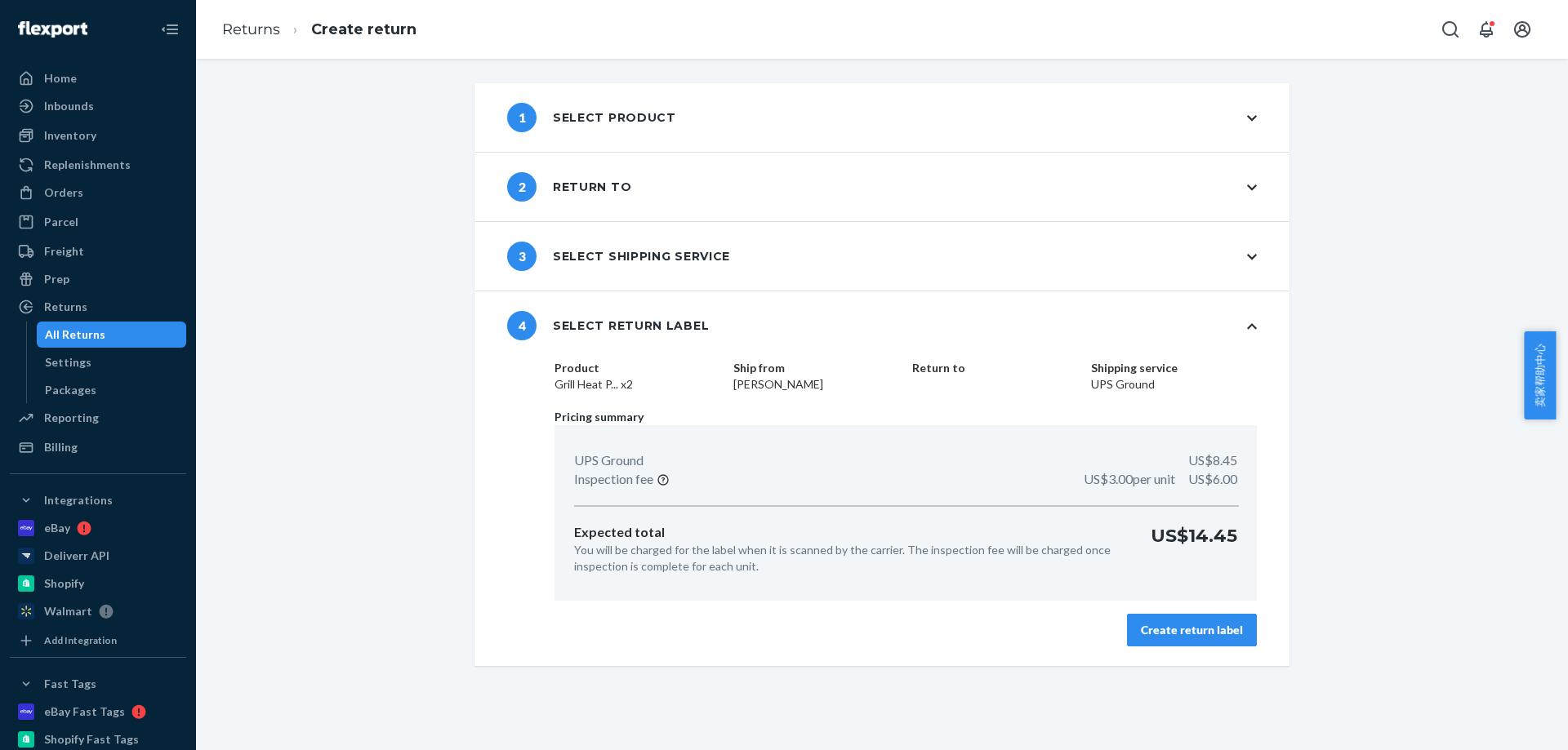
click at [1201, 631] on div "Create return label" at bounding box center [1191, 630] width 102 height 16
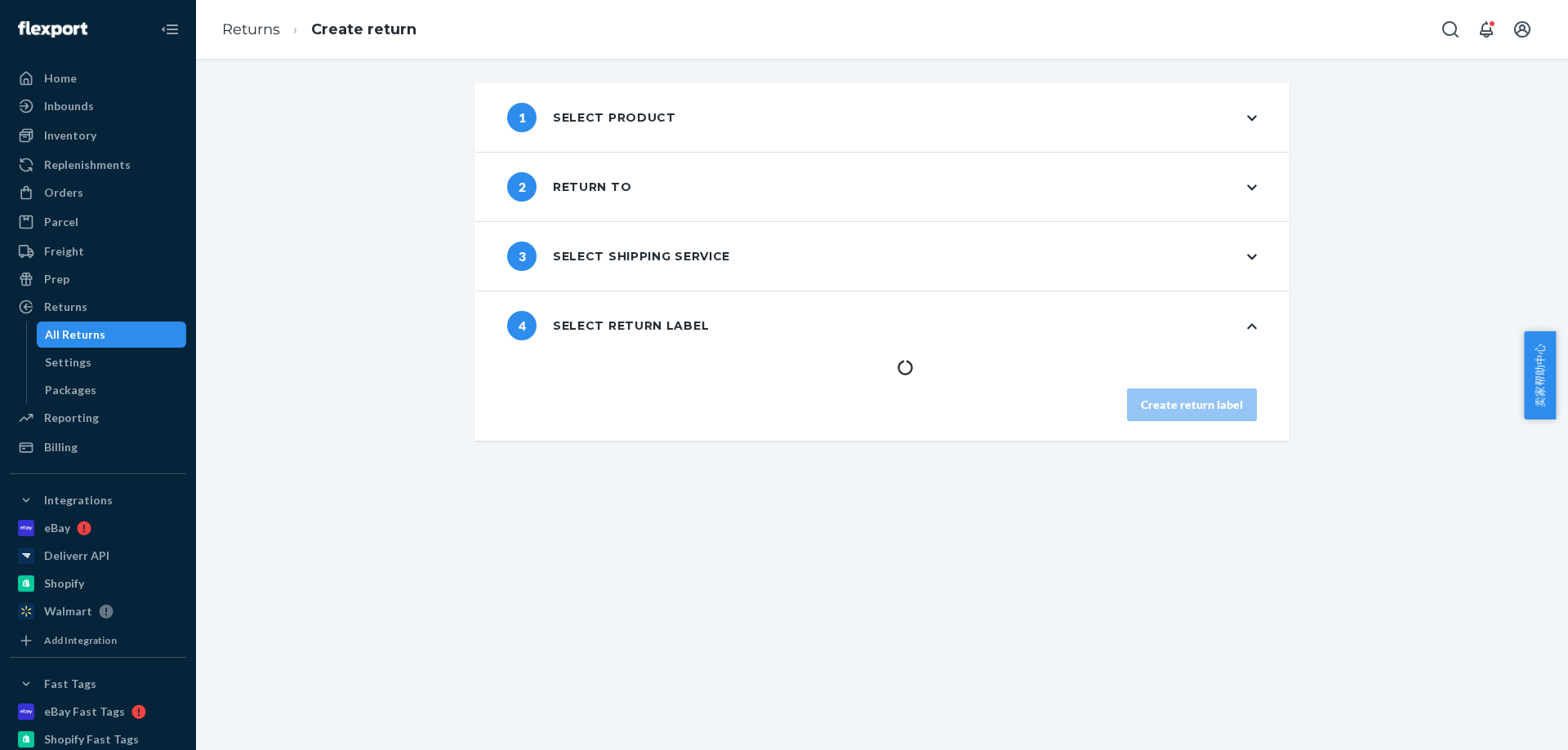
click at [1333, 509] on div "1 Select product 2 Return to 3 Select shipping service 4 Select return label Cr…" at bounding box center [882, 404] width 1372 height 691
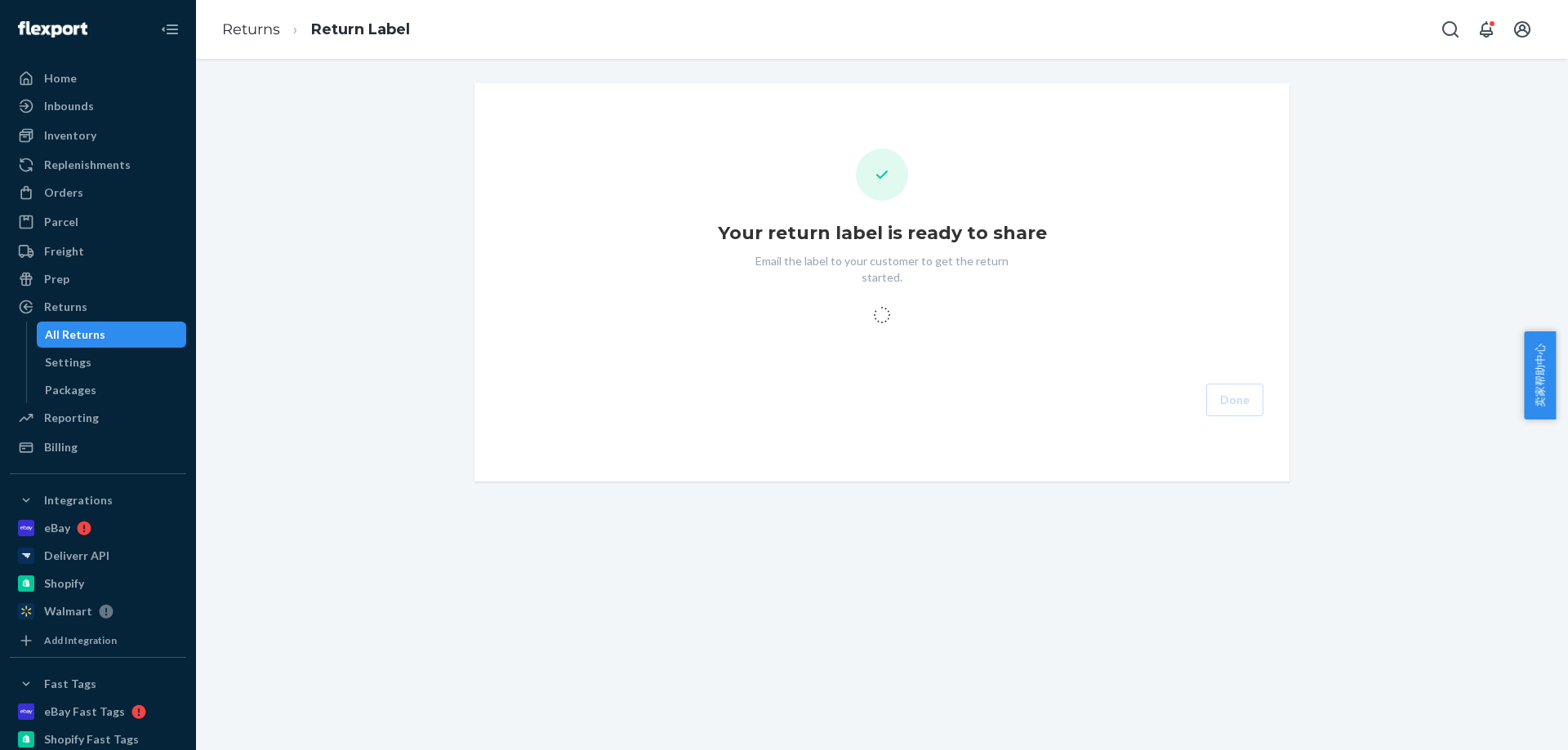
click at [1193, 220] on div "Your return label is ready to share Email the label to your customer to get the…" at bounding box center [882, 282] width 789 height 268
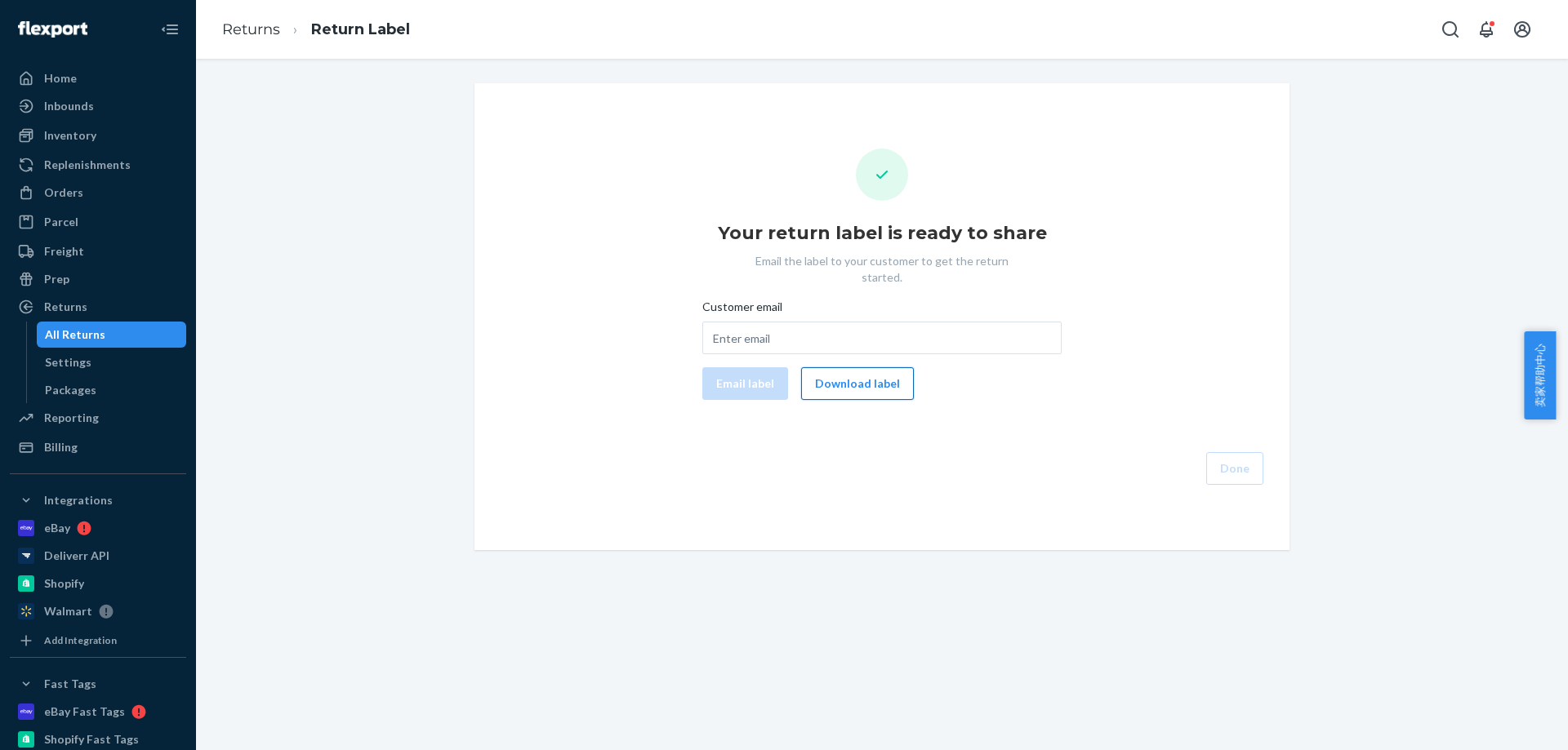
click at [866, 368] on button "Download label" at bounding box center [857, 383] width 113 height 33
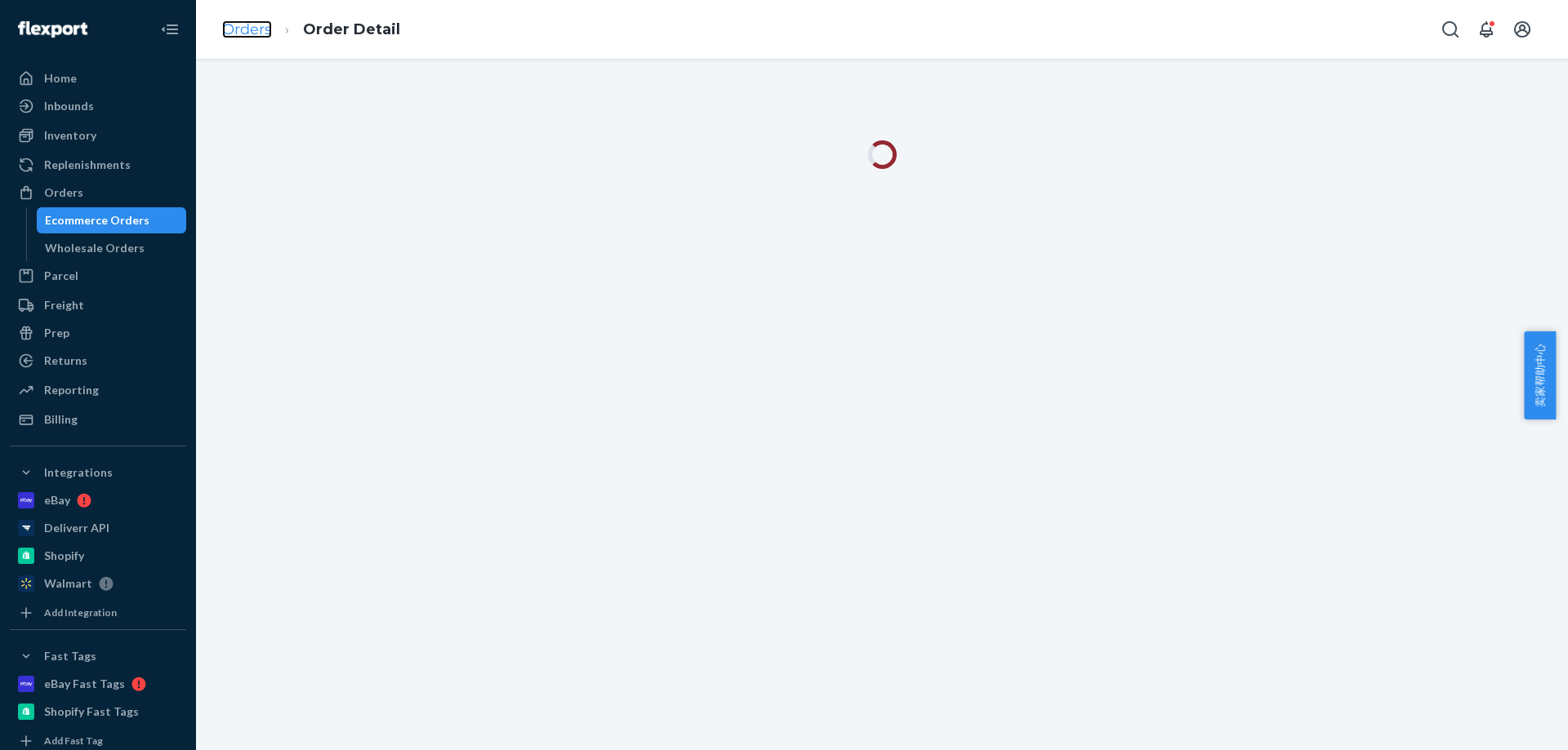
click at [235, 35] on link "Orders" at bounding box center [247, 29] width 50 height 18
click at [286, 107] on div at bounding box center [882, 433] width 1372 height 750
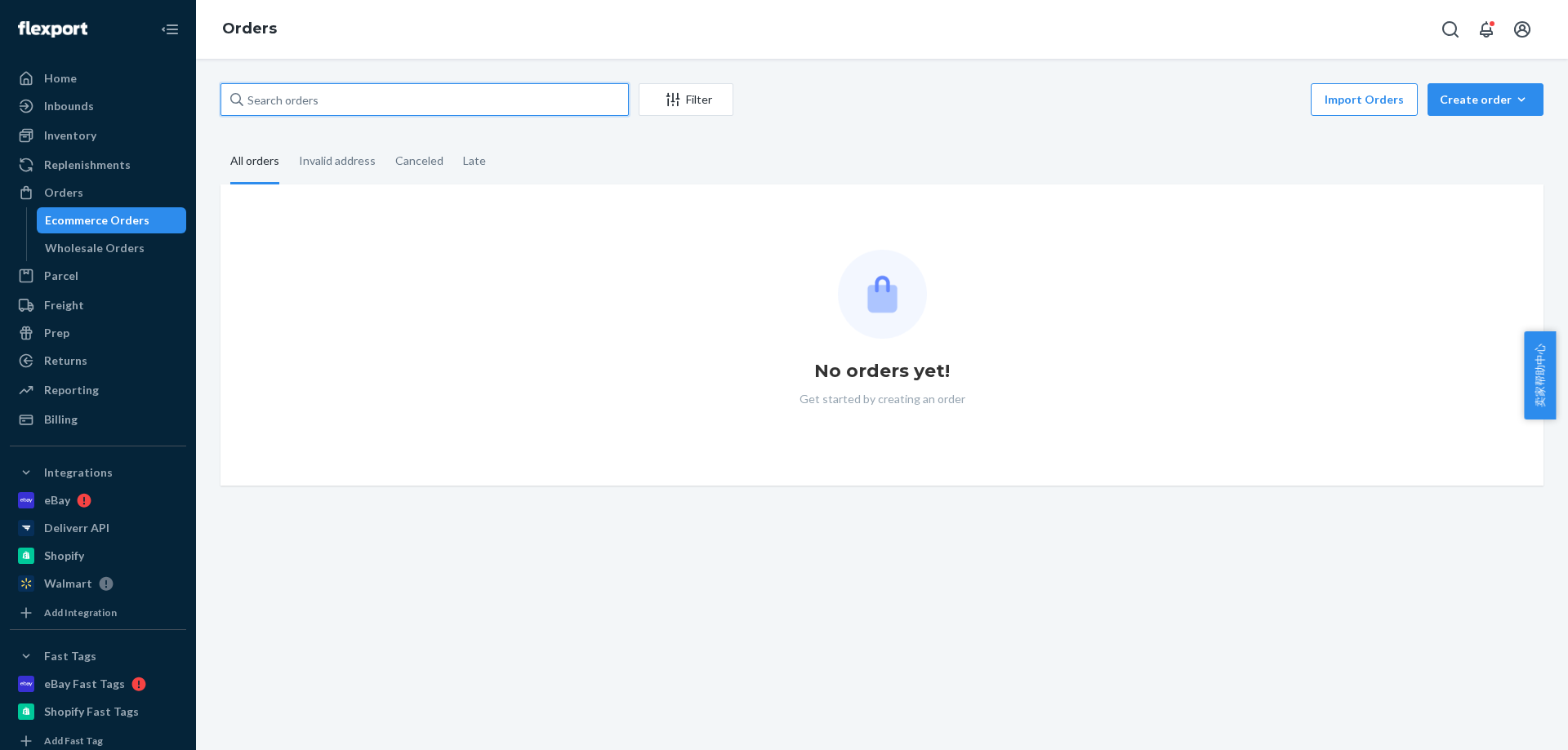
click at [528, 103] on input "text" at bounding box center [424, 100] width 408 height 33
paste input "Andrew Shafranich"
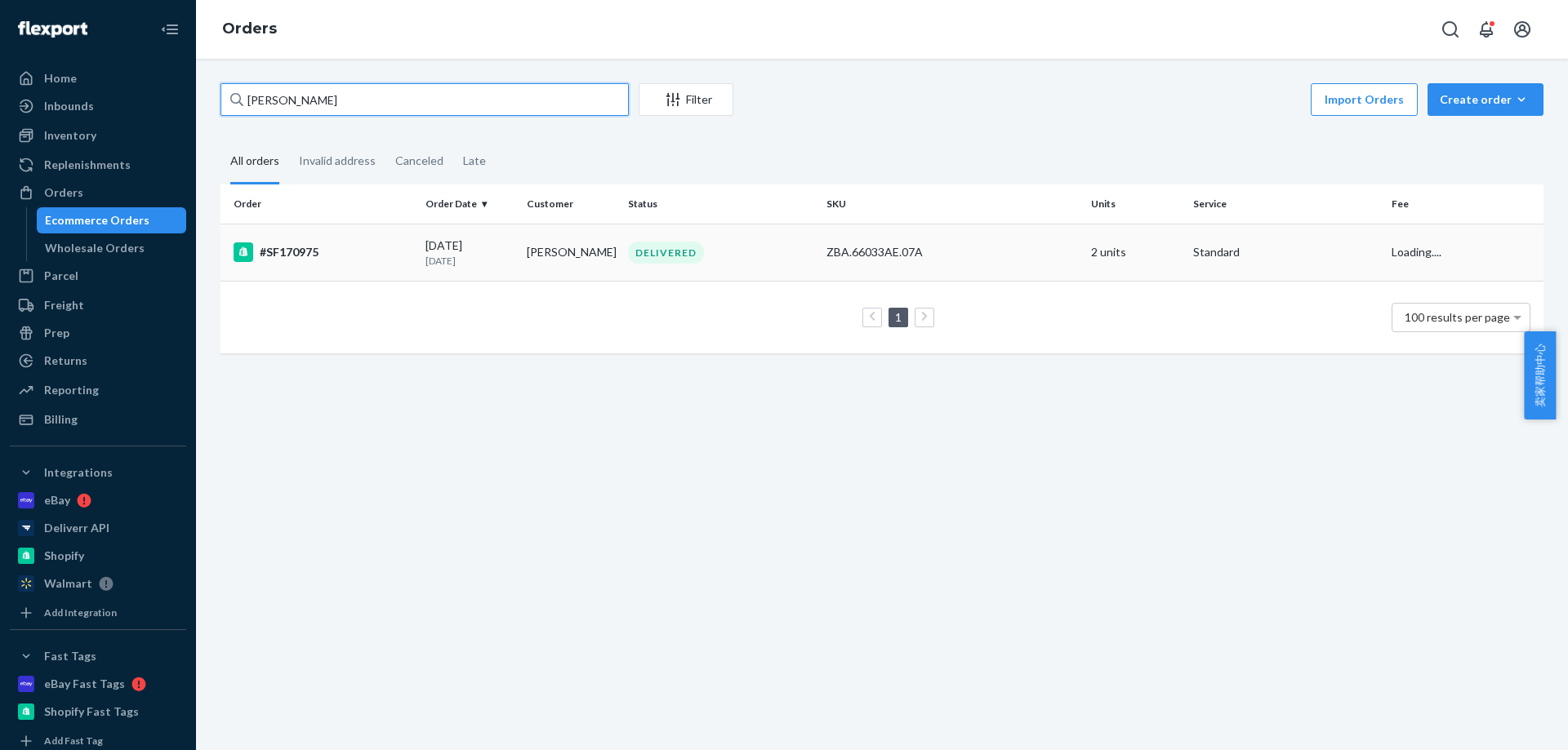
type input "Andrew Shafranich"
click at [470, 242] on div "09/01/2025 21 days ago" at bounding box center [469, 253] width 89 height 30
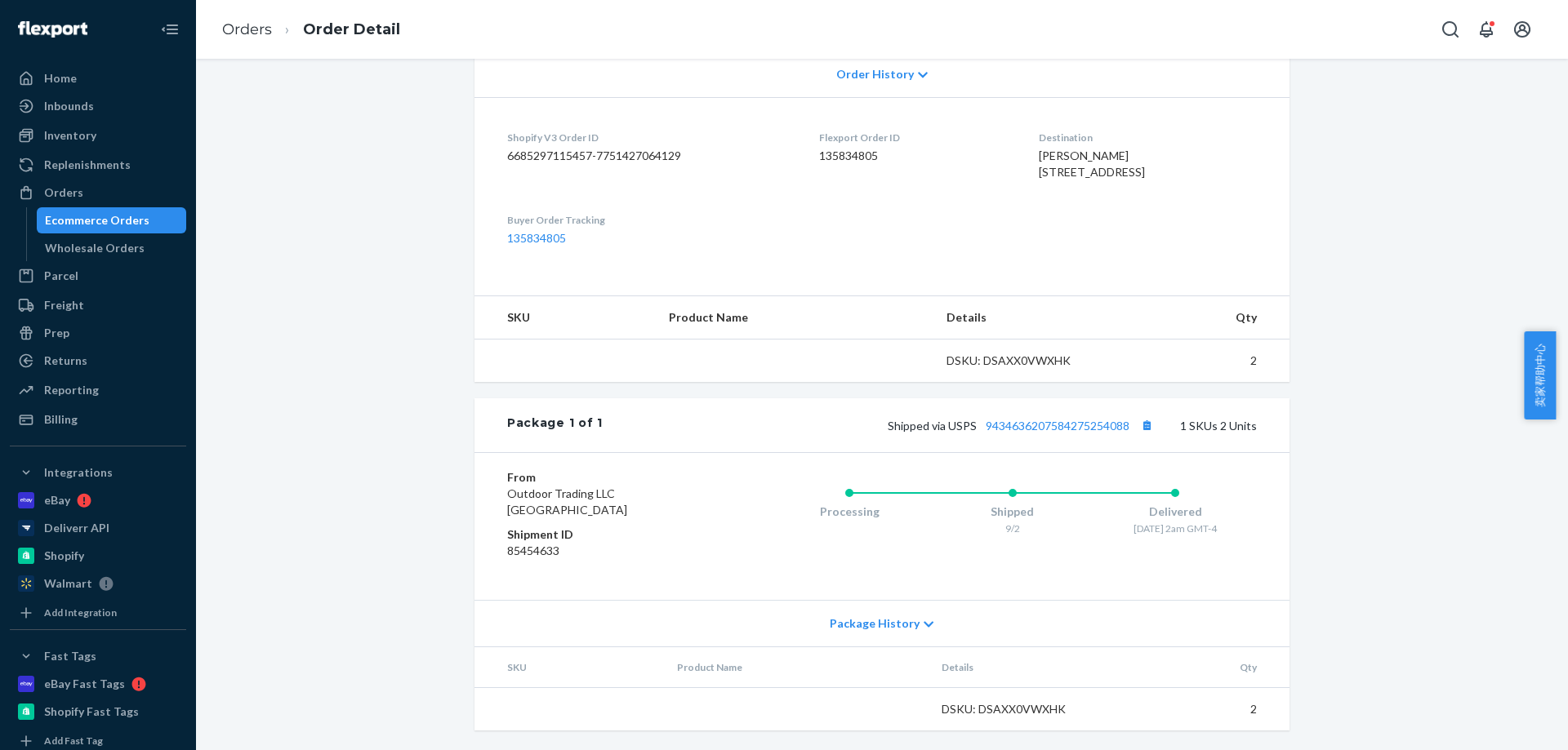
scroll to position [391, 0]
click at [1040, 431] on link "9434636207584275254088" at bounding box center [1057, 426] width 143 height 14
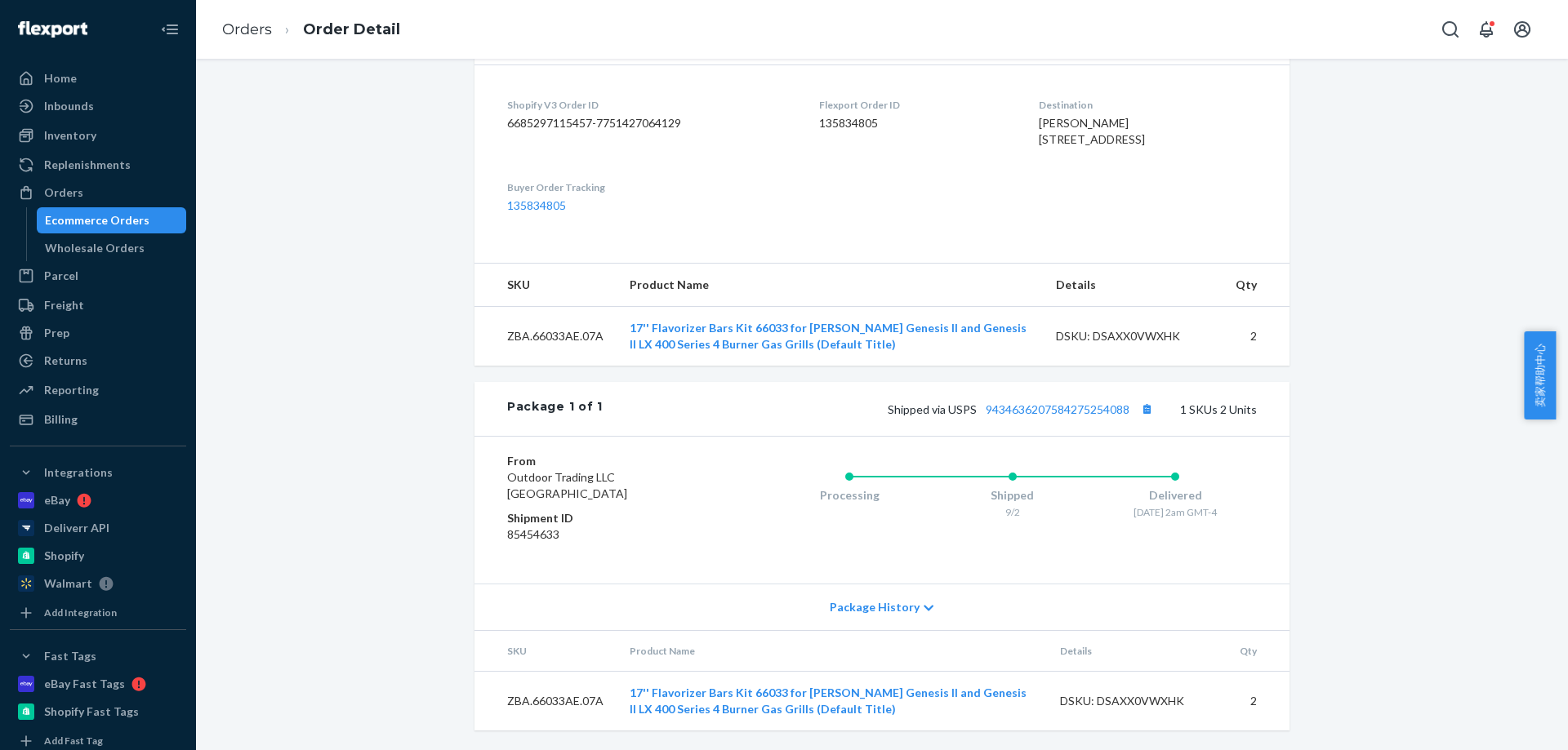
click at [253, 39] on li "Orders" at bounding box center [247, 30] width 50 height 21
click at [273, 36] on li "Order Detail" at bounding box center [336, 30] width 129 height 22
click at [265, 32] on link "Orders" at bounding box center [247, 29] width 50 height 18
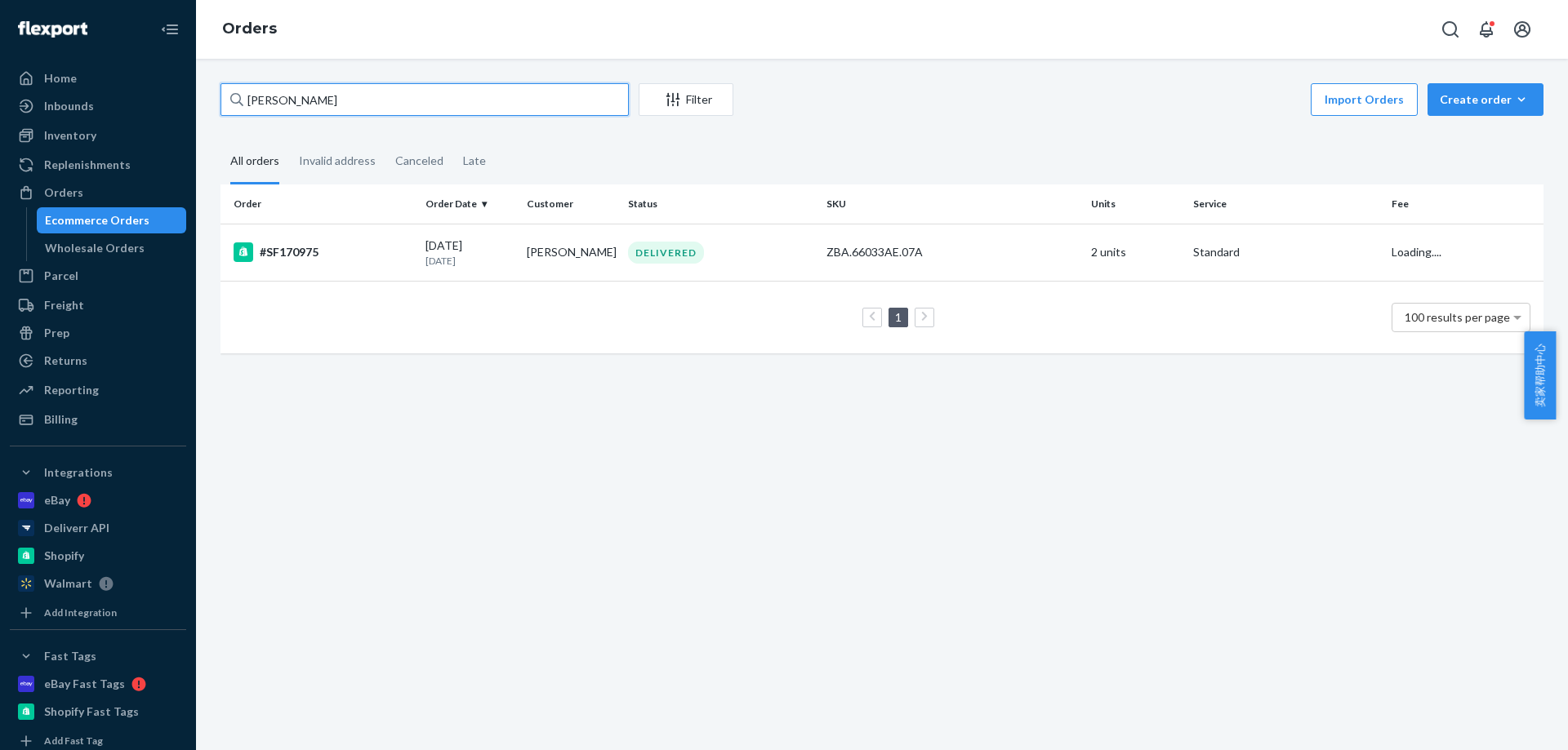
click at [301, 93] on input "Andrew Shafranich" at bounding box center [424, 100] width 408 height 33
paste input "+1 828-312-1751"
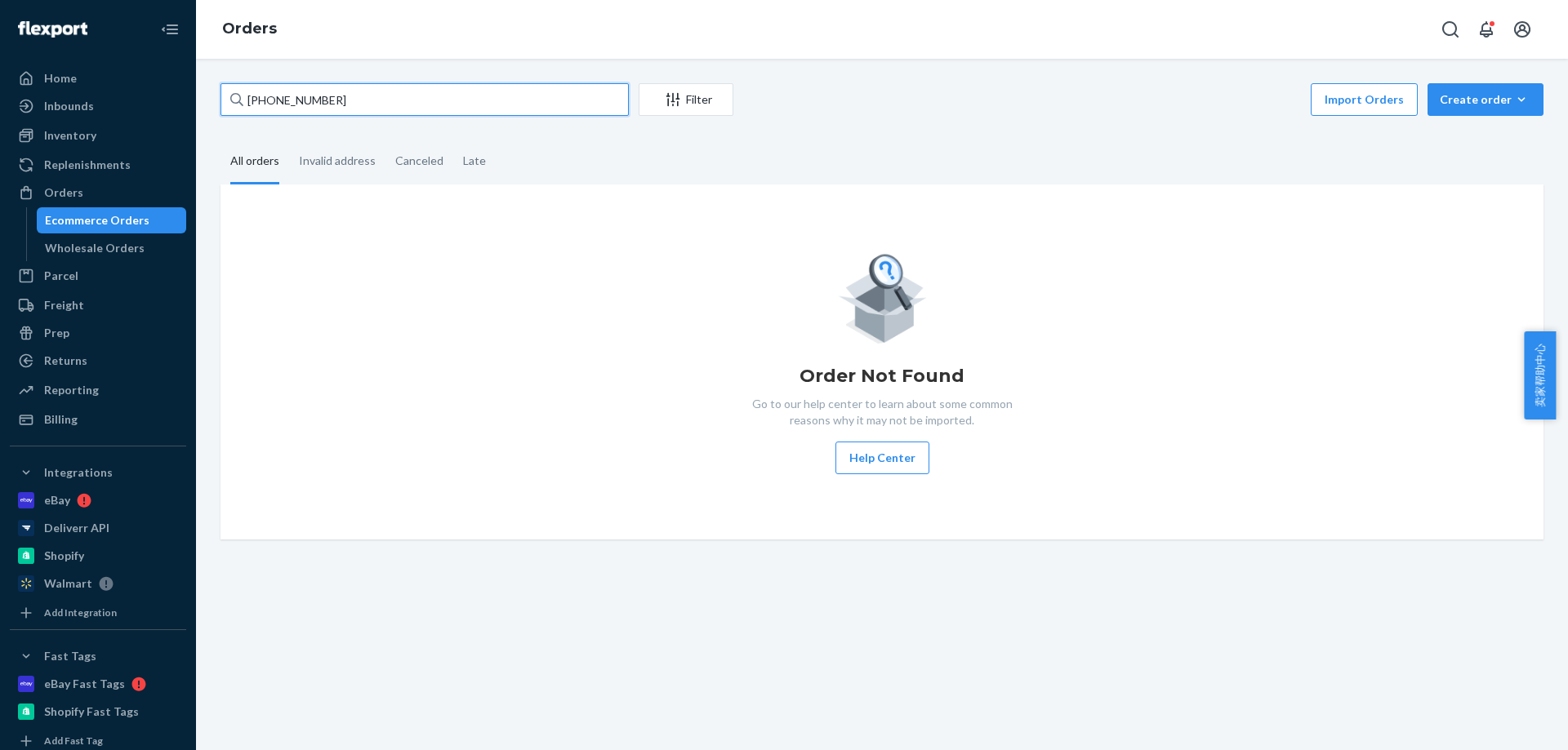
click at [408, 111] on input "+1 828-312-1751" at bounding box center [424, 100] width 408 height 33
paste input "Alicia Burt"
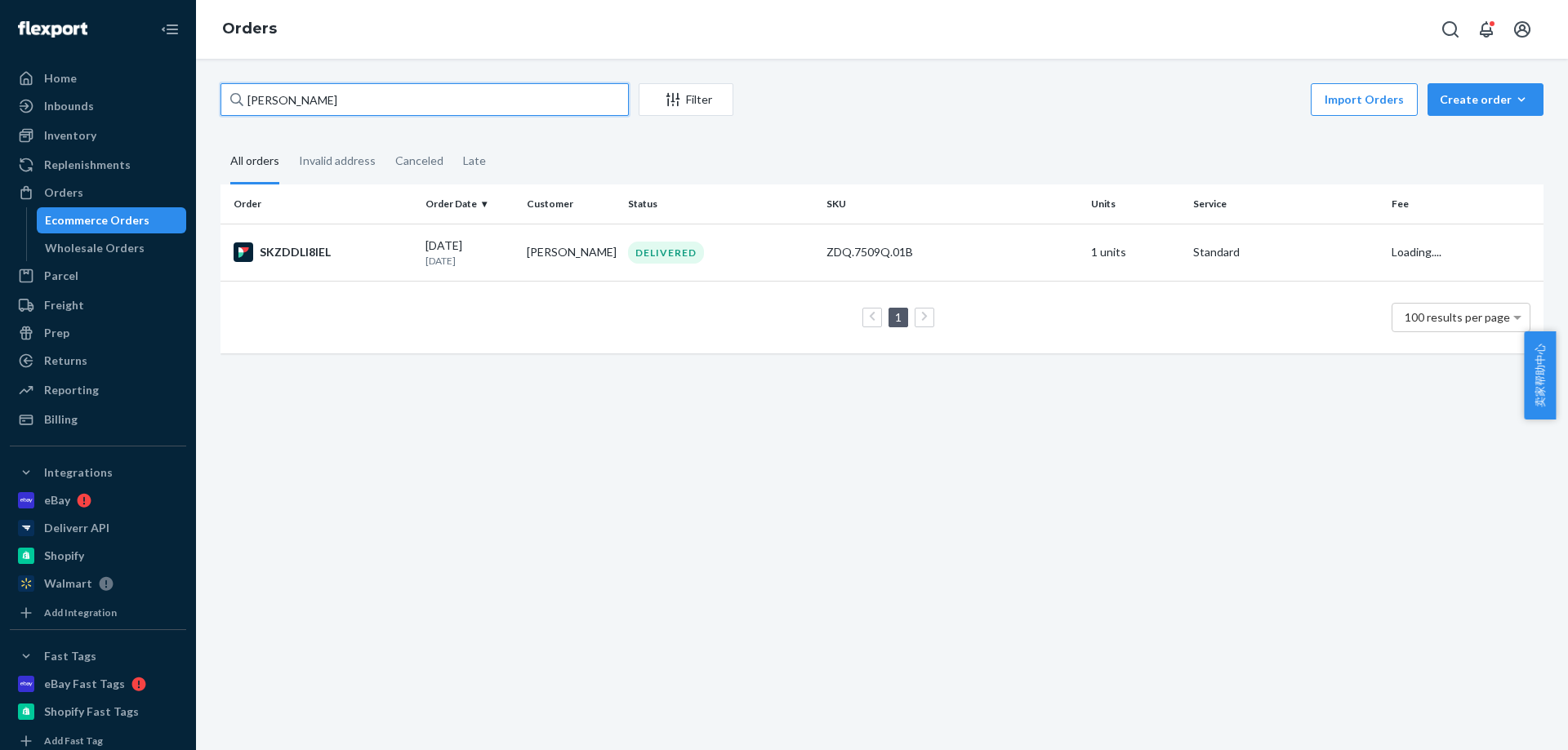
type input "Alicia Burt"
click at [459, 236] on td "09/16/2025 6 days ago" at bounding box center [470, 252] width 102 height 57
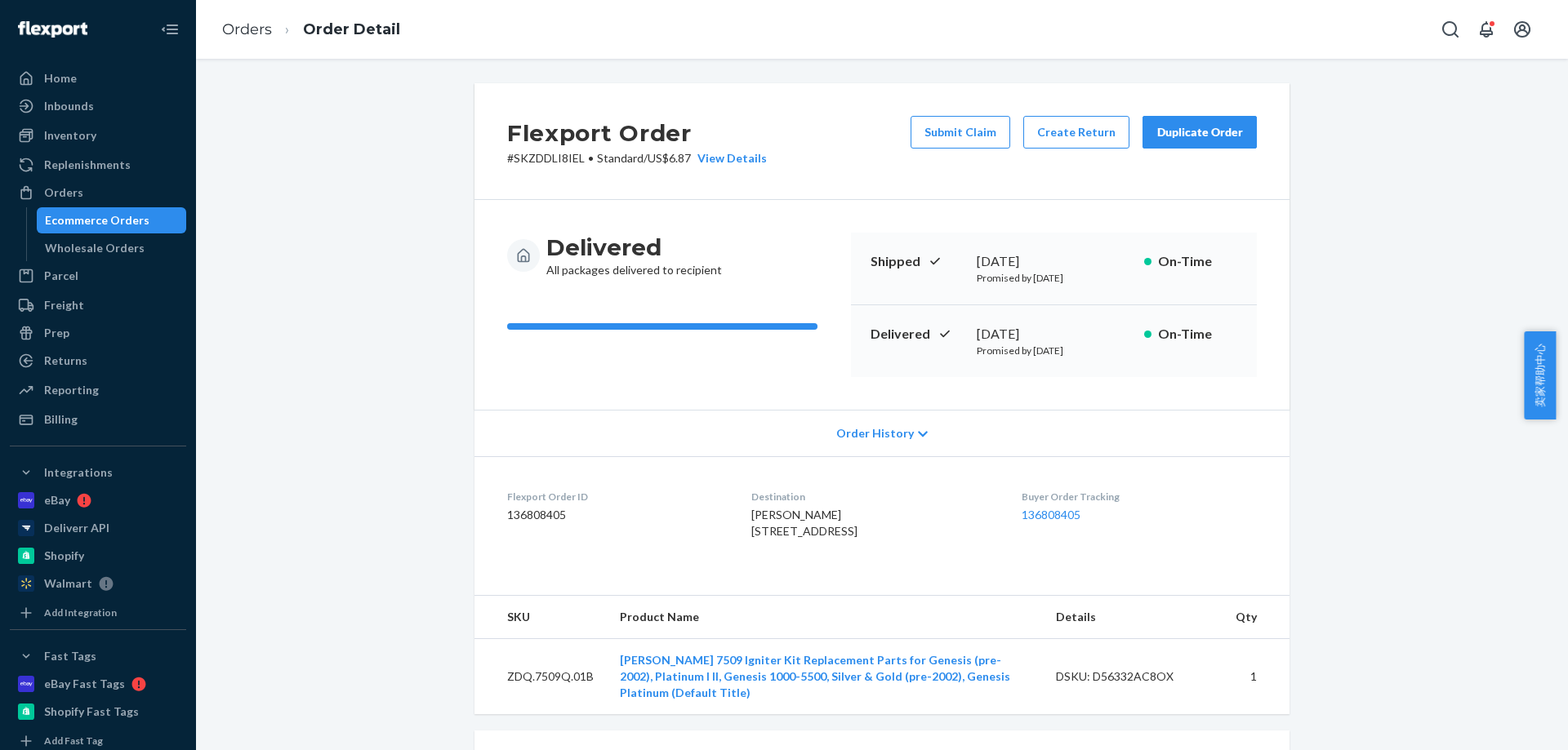
scroll to position [365, 0]
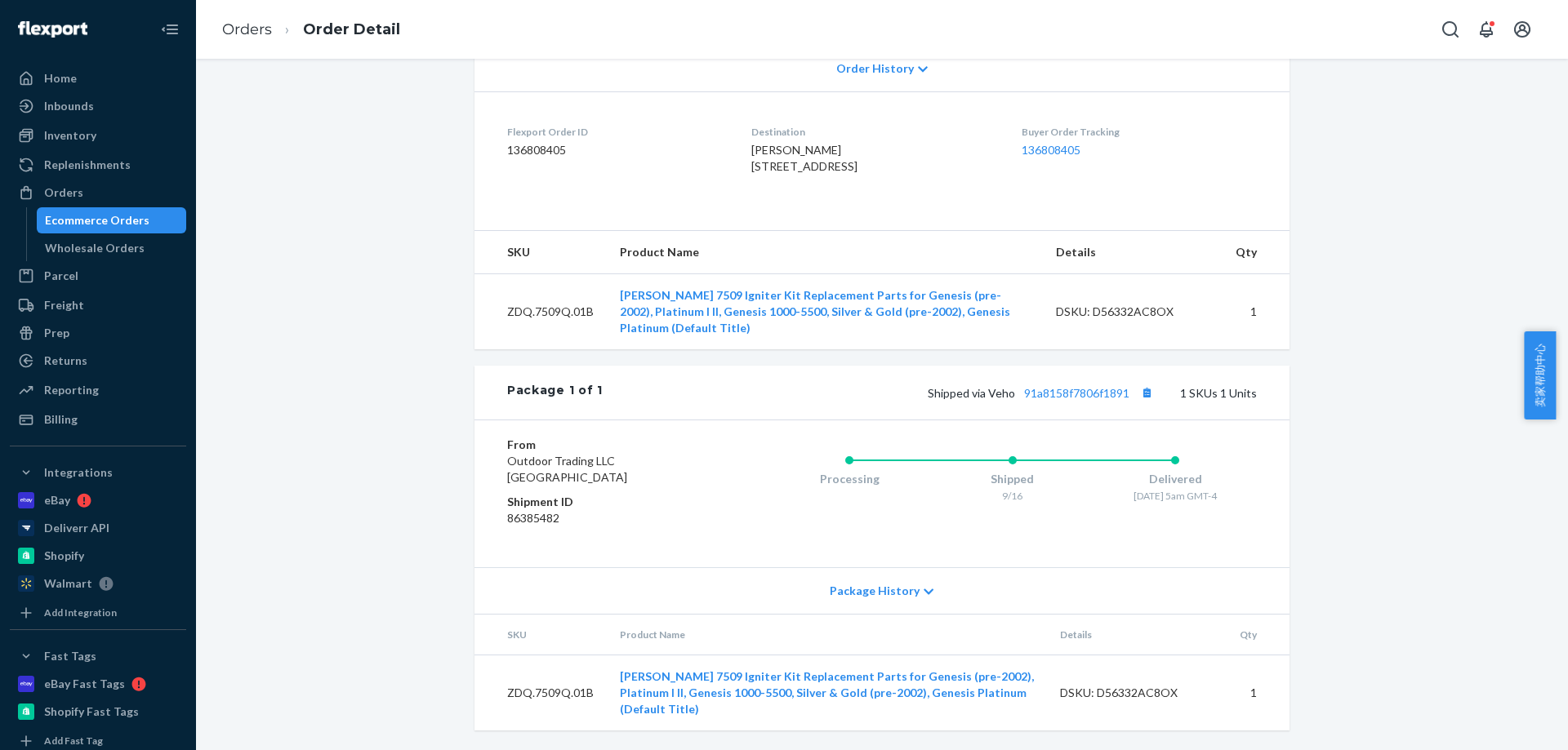
drag, startPoint x: 1117, startPoint y: 406, endPoint x: 995, endPoint y: 447, distance: 128.7
click at [994, 447] on div "From Outdoor Trading LLC Naperville, IL 60540 Shipment ID 86385482 Processing S…" at bounding box center [882, 493] width 815 height 147
click at [1062, 400] on link "91a8158f7806f1891" at bounding box center [1077, 393] width 106 height 14
drag, startPoint x: 379, startPoint y: 201, endPoint x: 260, endPoint y: 43, distance: 197.8
click at [375, 200] on div "Flexport Order # SKZDDLI8IEL • Standard / US$6.87 View Details Submit Claim Cre…" at bounding box center [882, 234] width 1348 height 1032
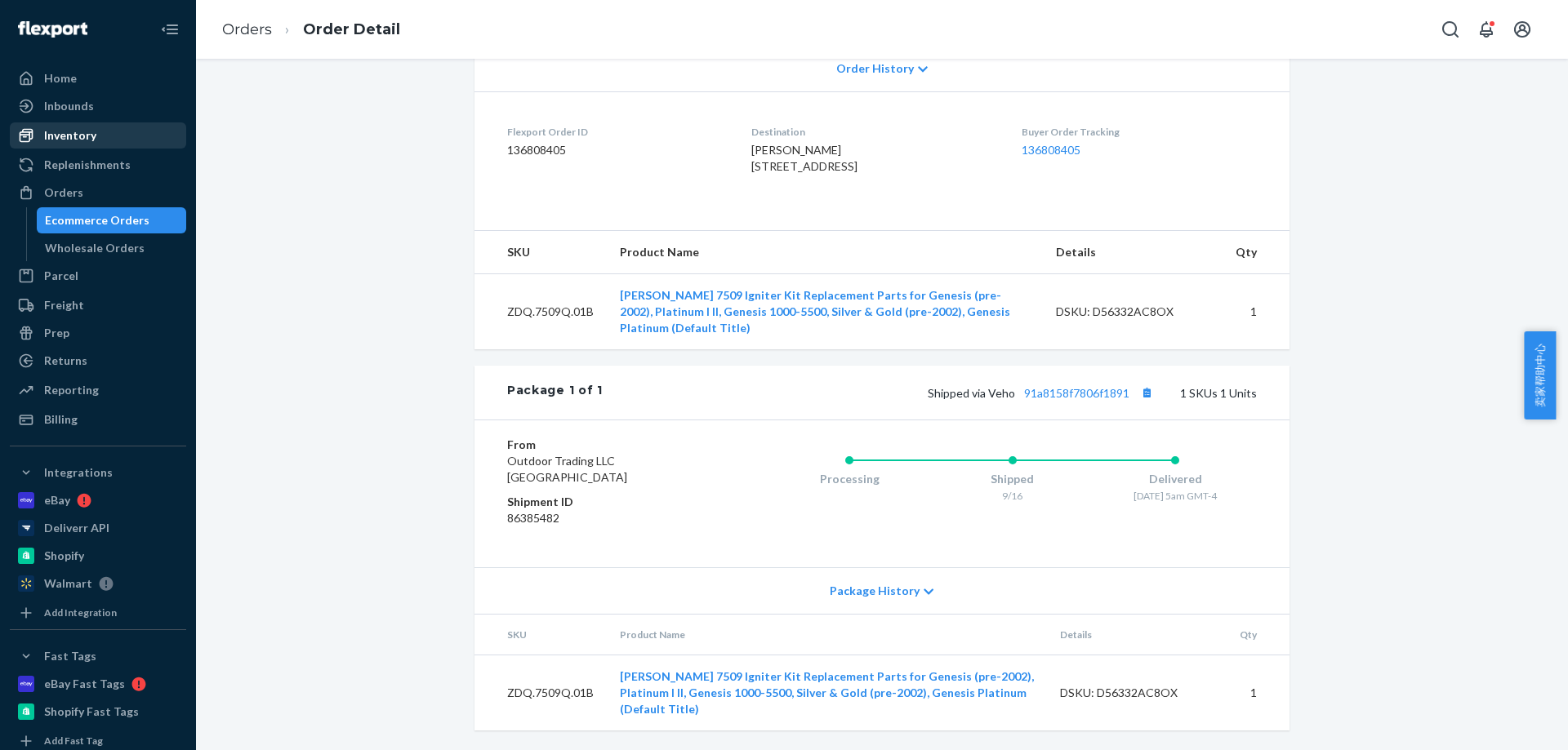
click at [102, 125] on div "Inventory" at bounding box center [98, 135] width 173 height 23
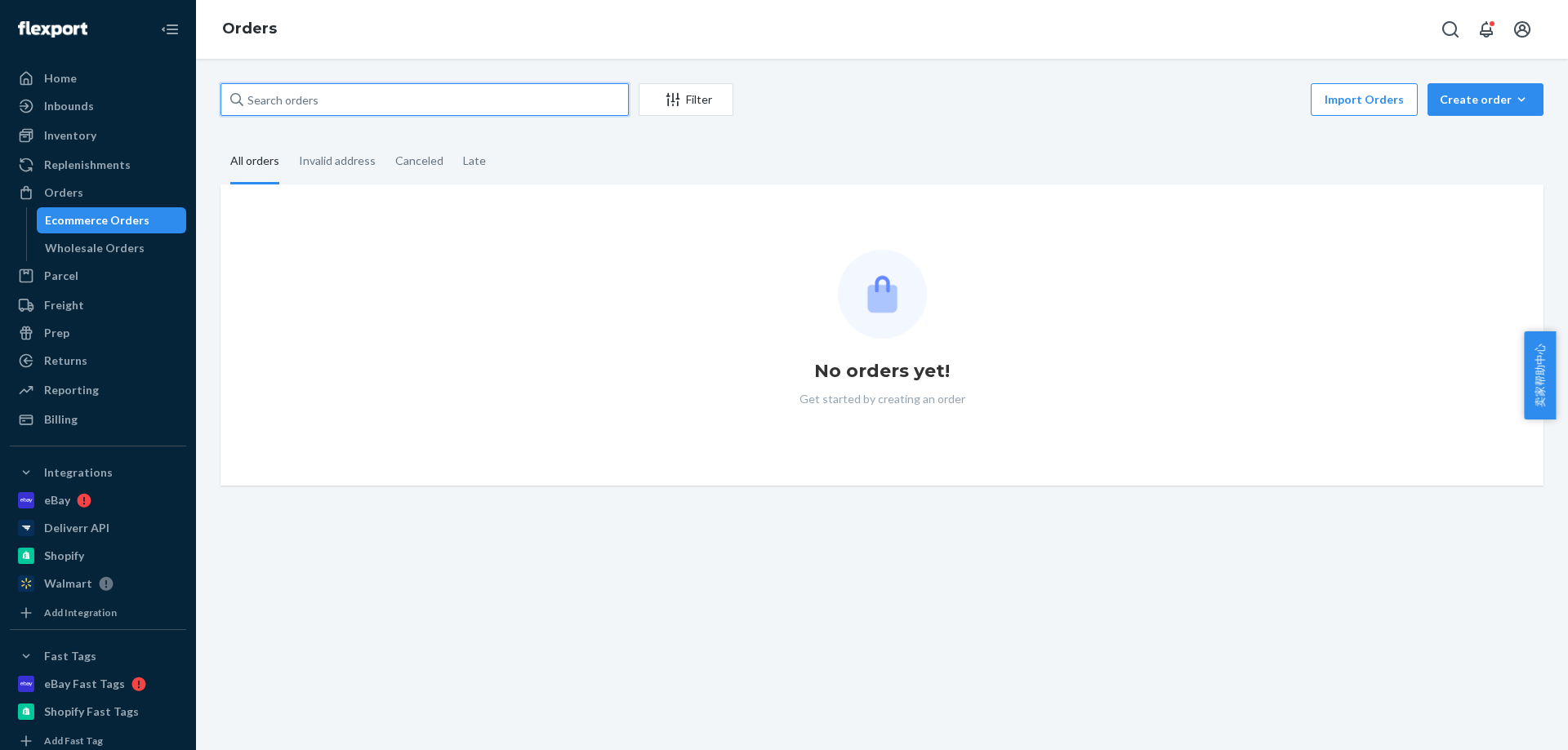
drag, startPoint x: 351, startPoint y: 96, endPoint x: 332, endPoint y: 109, distance: 23.0
click at [332, 109] on input "text" at bounding box center [424, 100] width 408 height 33
paste input "Daniel Taylor"
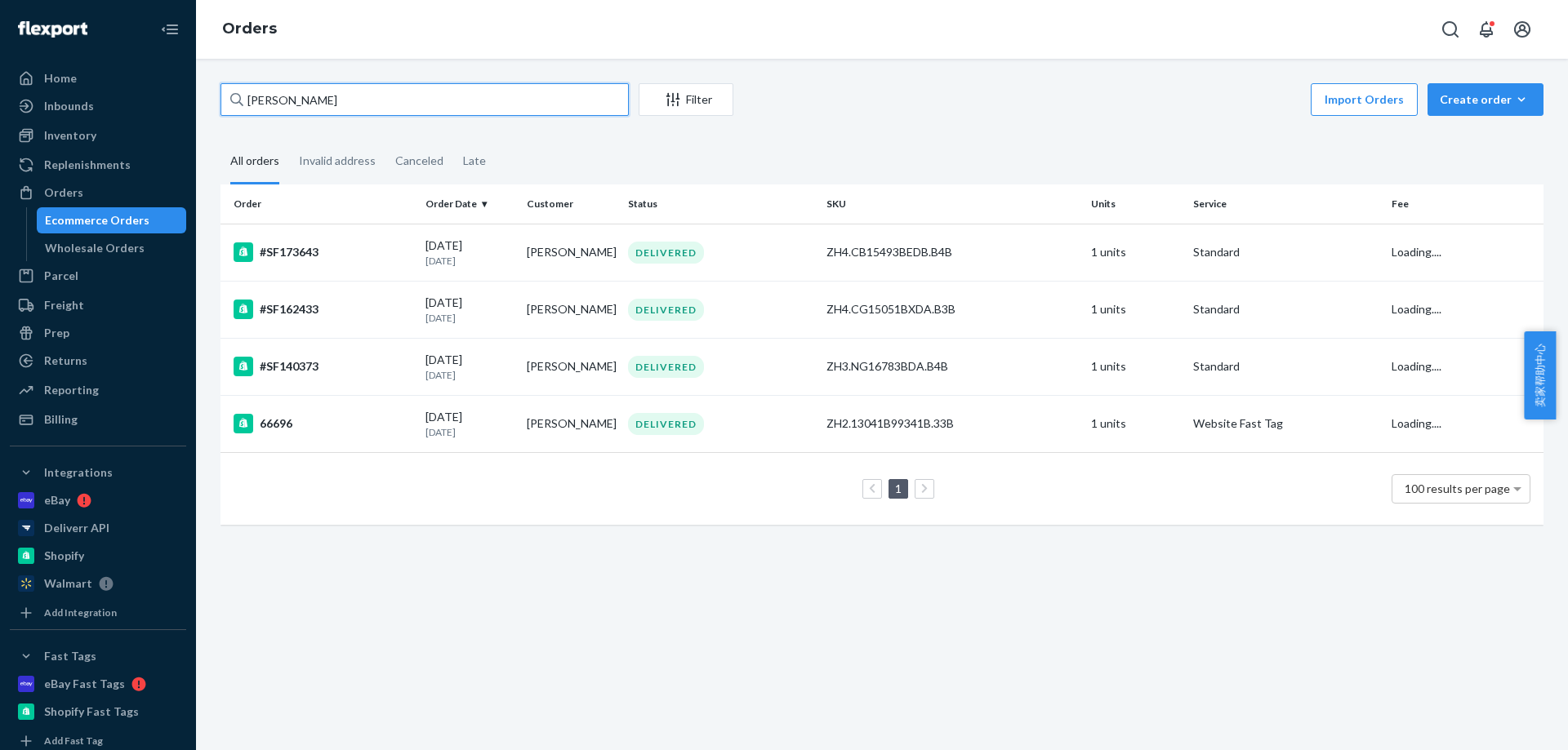
type input "Daniel Taylor"
